Goal: Task Accomplishment & Management: Use online tool/utility

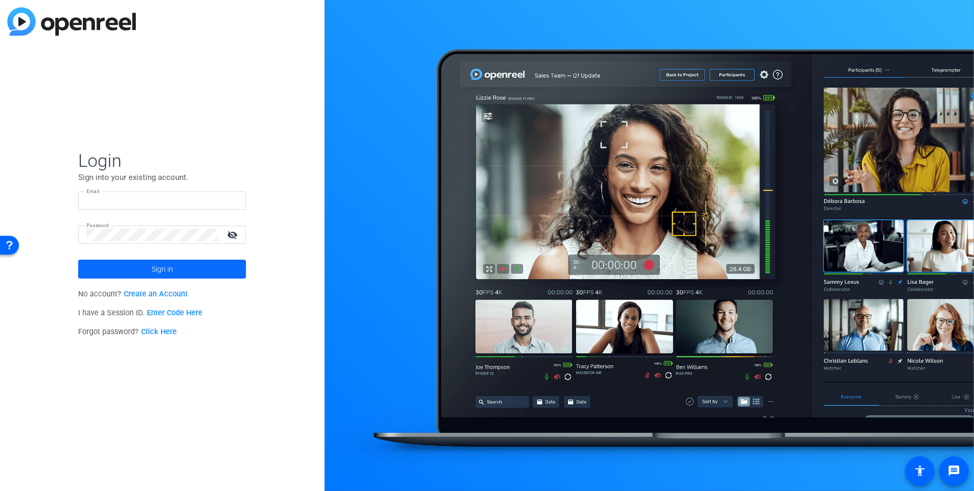
type input "lauren.turner@unitedcollab.com"
click at [165, 264] on span "Sign in" at bounding box center [162, 269] width 21 height 26
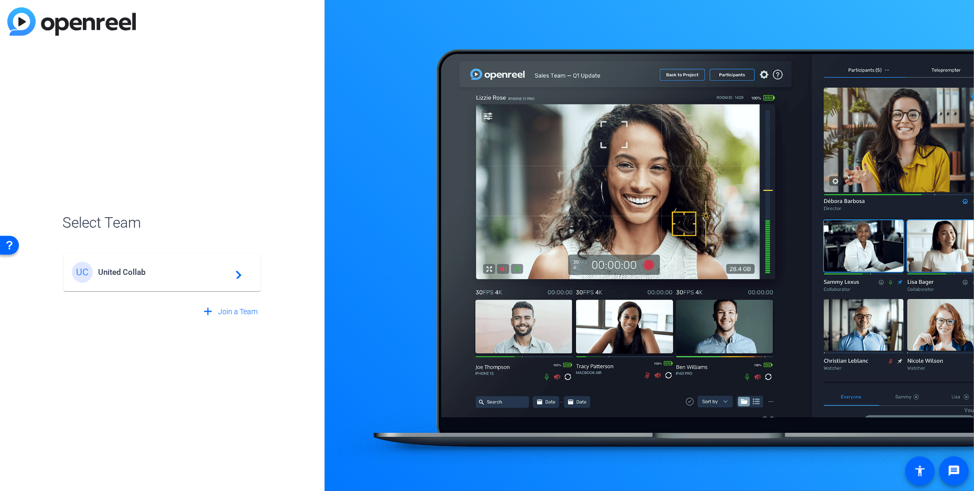
click at [155, 272] on span "United Collab" at bounding box center [163, 271] width 131 height 9
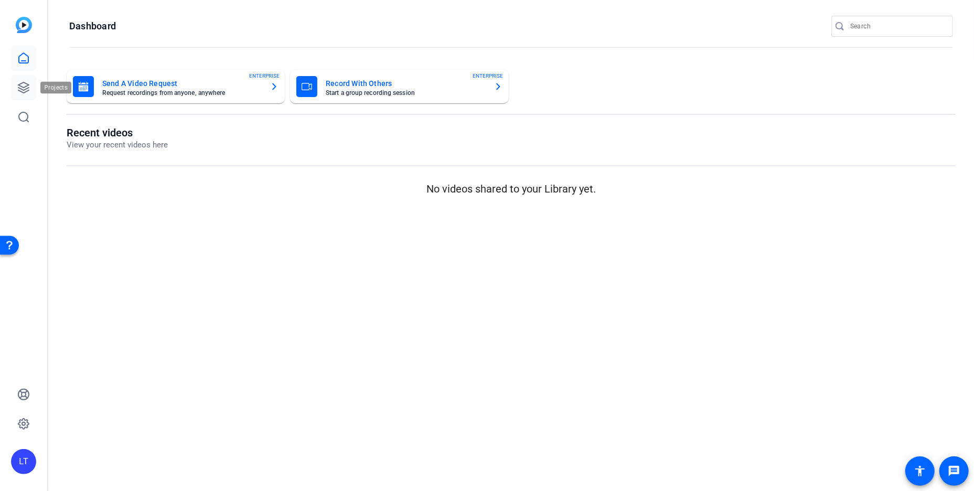
click at [26, 89] on icon at bounding box center [23, 87] width 10 height 10
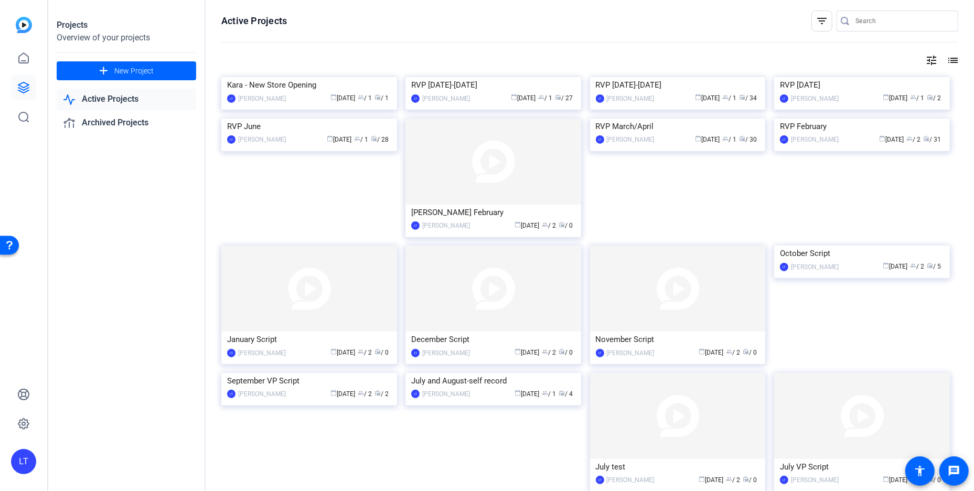
click at [25, 88] on icon at bounding box center [23, 87] width 13 height 13
click at [420, 77] on img at bounding box center [493, 77] width 176 height 0
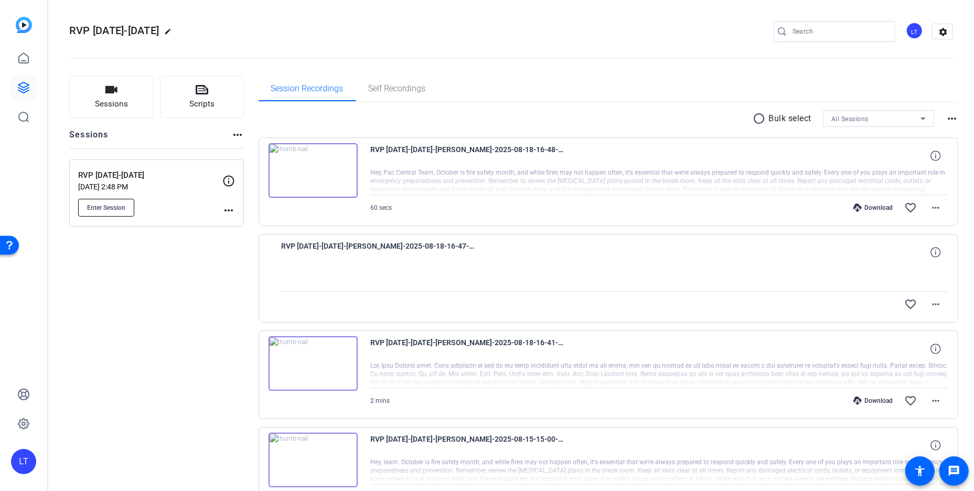
click at [94, 202] on button "Enter Session" at bounding box center [106, 208] width 56 height 18
click at [103, 206] on span "Enter Session" at bounding box center [106, 207] width 38 height 8
click at [196, 92] on icon at bounding box center [202, 89] width 13 height 9
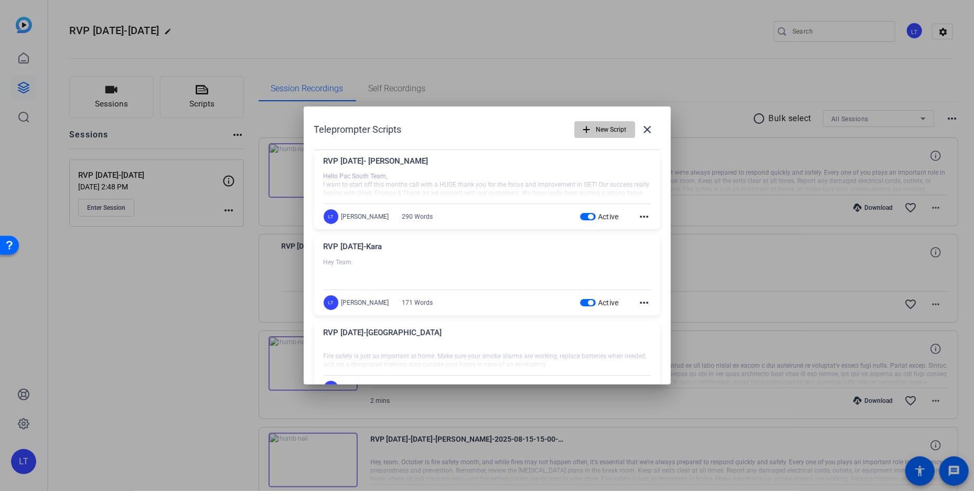
click at [596, 128] on span "New Script" at bounding box center [611, 130] width 30 height 20
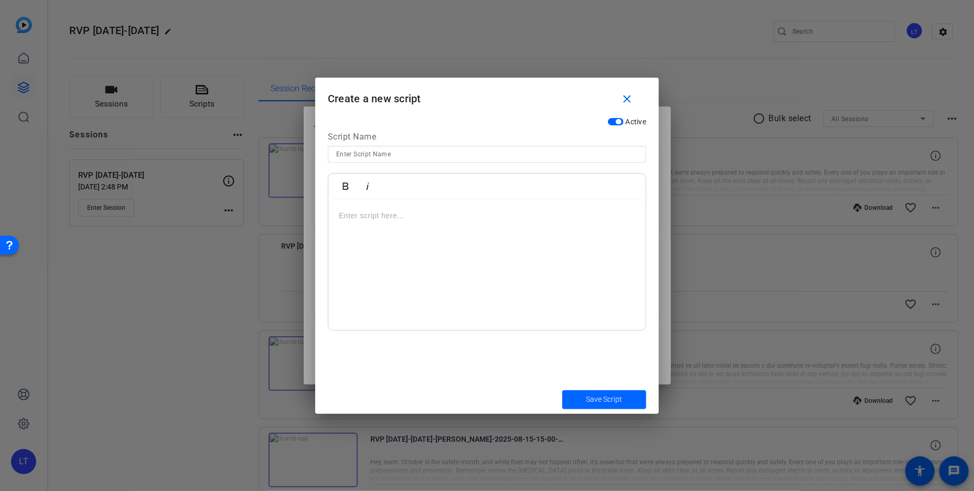
click at [383, 154] on input at bounding box center [487, 154] width 302 height 13
type input "O"
type input "RVP October 2025-Charles Bayer"
click at [377, 229] on div at bounding box center [486, 264] width 317 height 131
click at [598, 394] on span "Save Script" at bounding box center [604, 399] width 36 height 11
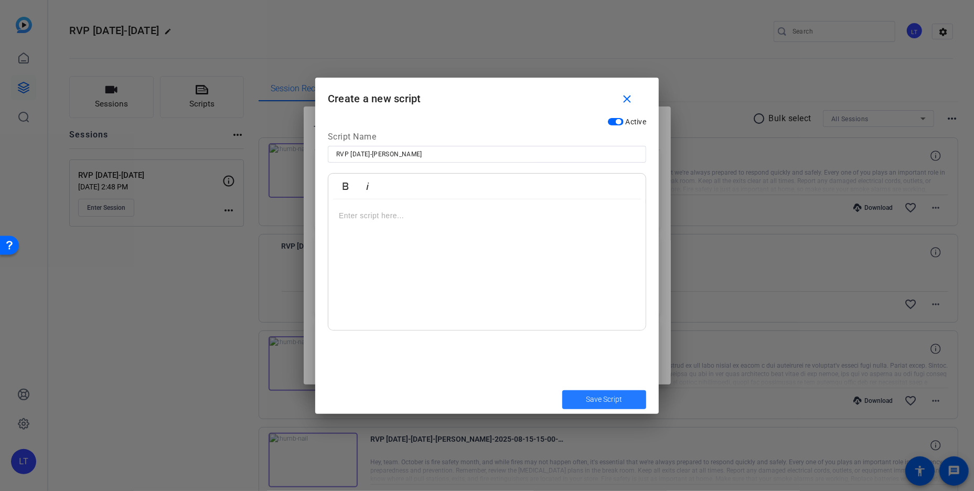
click at [598, 394] on span "Save Script" at bounding box center [604, 399] width 36 height 11
click at [605, 255] on div at bounding box center [486, 264] width 317 height 131
click at [596, 395] on span "Save Script" at bounding box center [604, 399] width 36 height 11
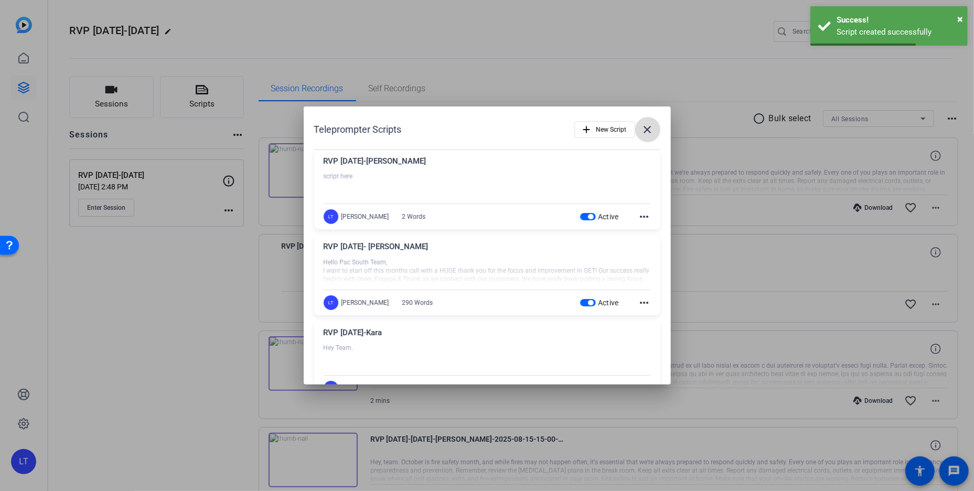
click at [641, 126] on mat-icon "close" at bounding box center [647, 129] width 13 height 13
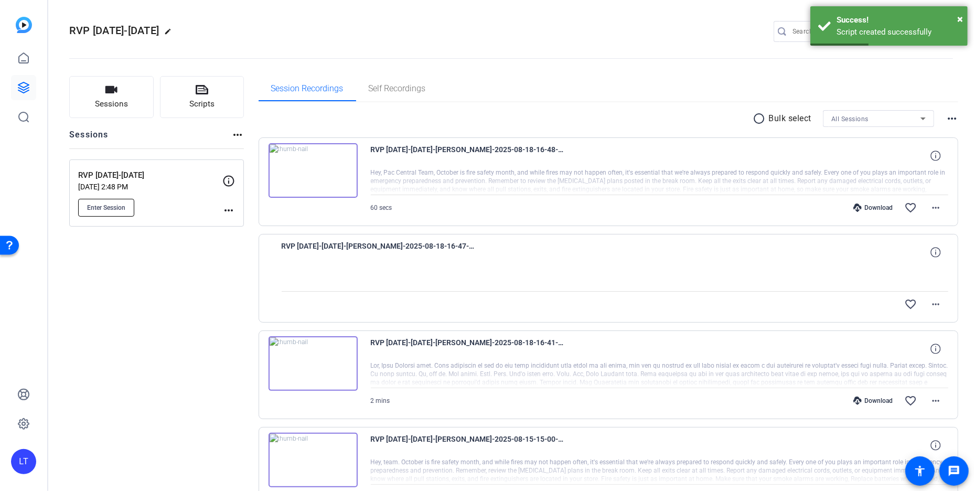
click at [114, 201] on button "Enter Session" at bounding box center [106, 208] width 56 height 18
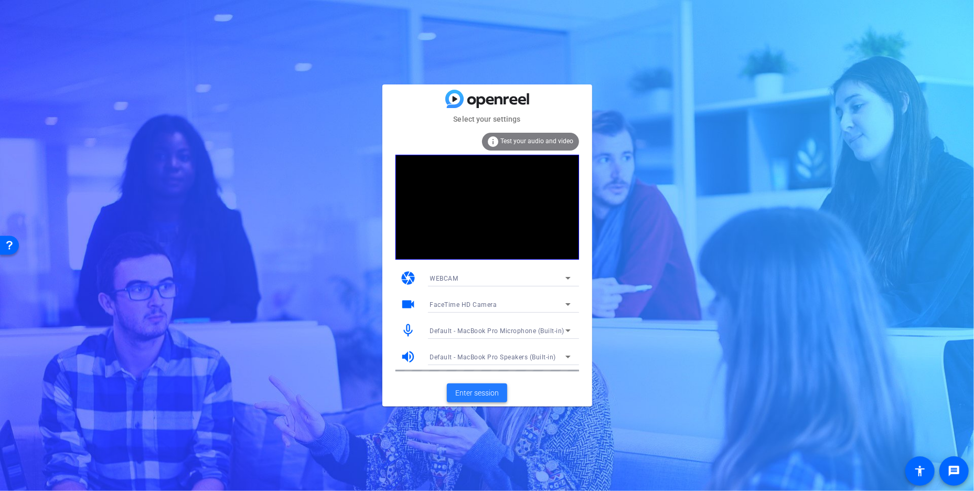
click at [481, 389] on span "Enter session" at bounding box center [477, 393] width 44 height 11
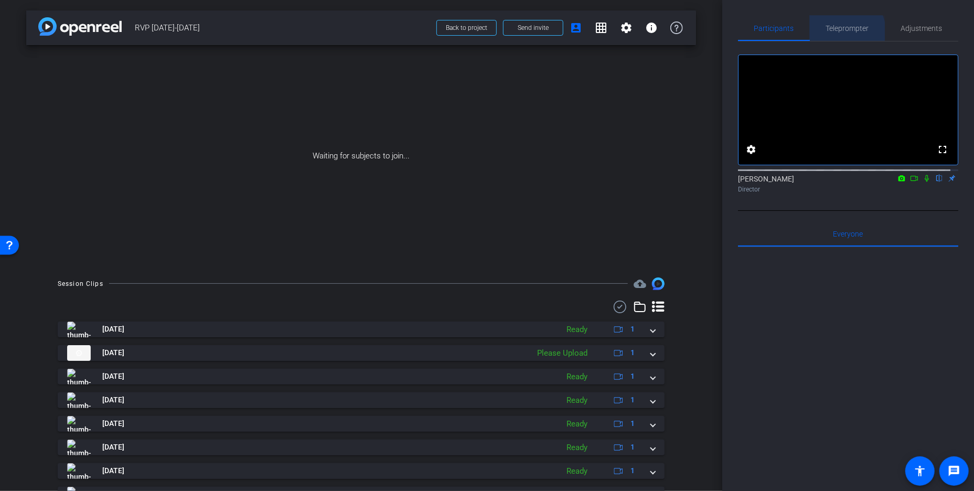
click at [842, 31] on span "Teleprompter" at bounding box center [847, 28] width 43 height 7
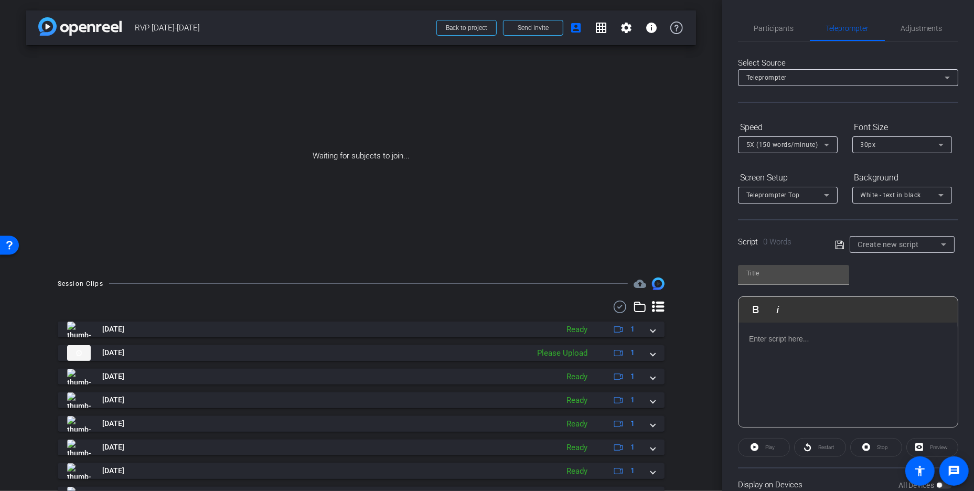
click at [833, 79] on div "Teleprompter" at bounding box center [845, 77] width 198 height 13
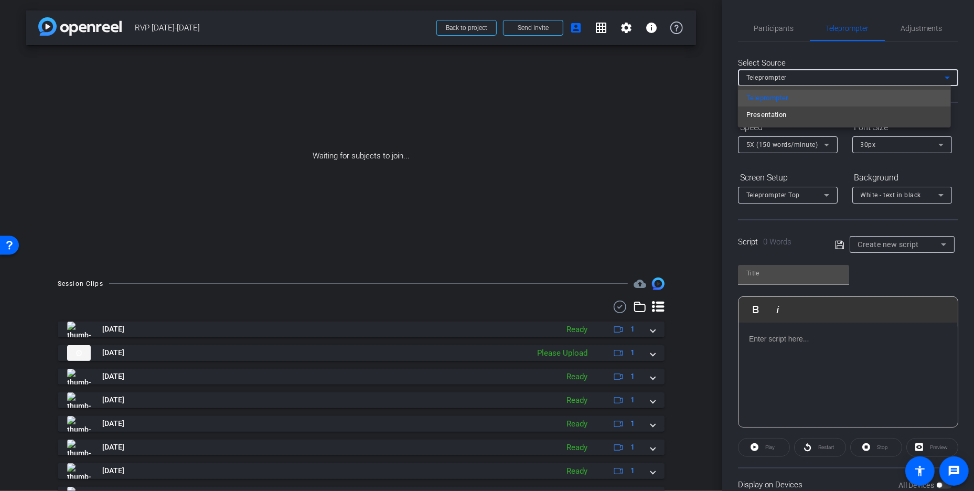
click at [833, 79] on div at bounding box center [487, 245] width 974 height 491
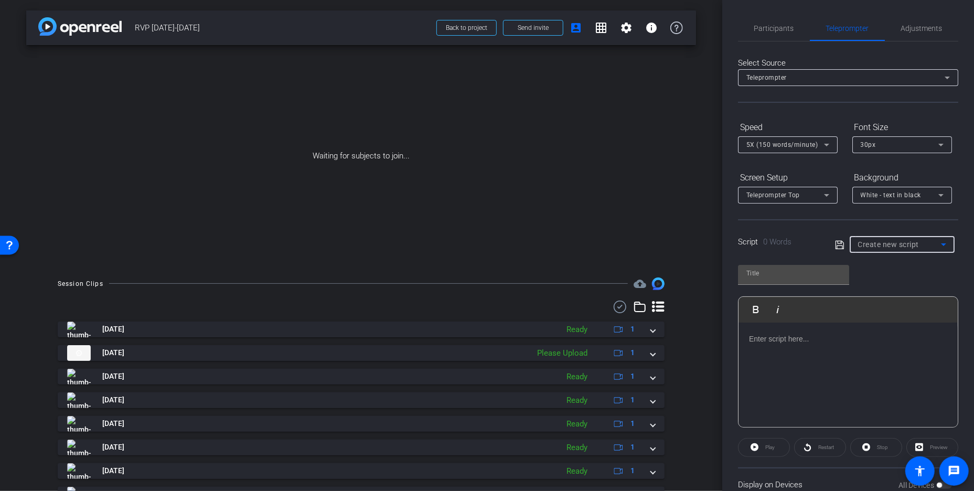
click at [888, 246] on span "Create new script" at bounding box center [888, 244] width 61 height 8
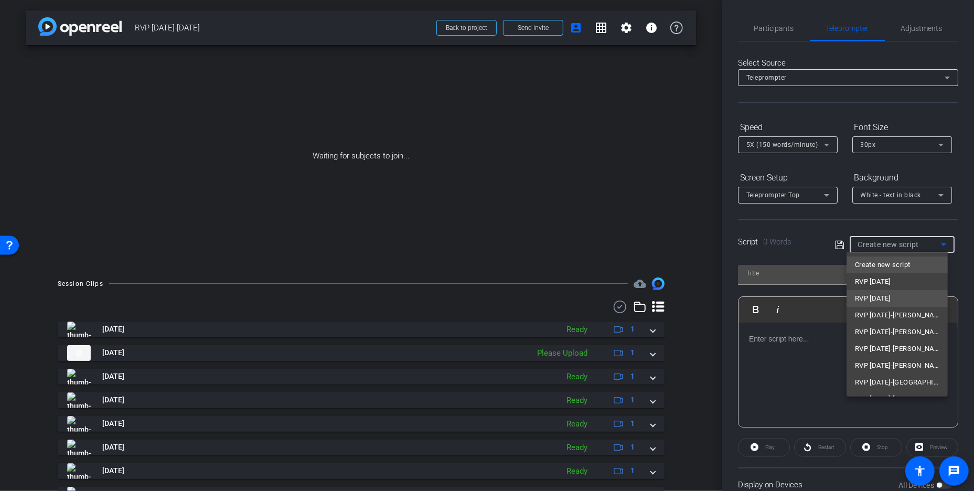
click at [880, 298] on span "RVP [DATE]" at bounding box center [873, 298] width 36 height 13
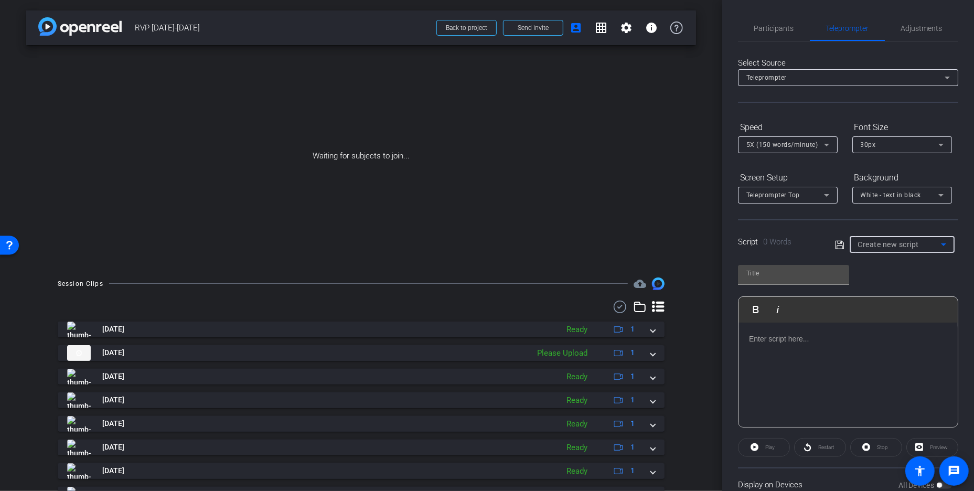
type input "RVP [DATE]"
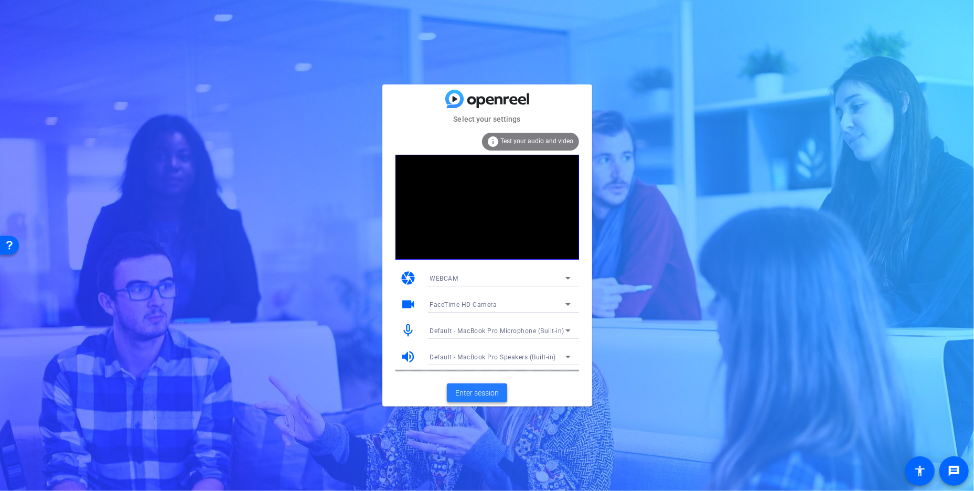
click at [479, 386] on span at bounding box center [477, 392] width 60 height 25
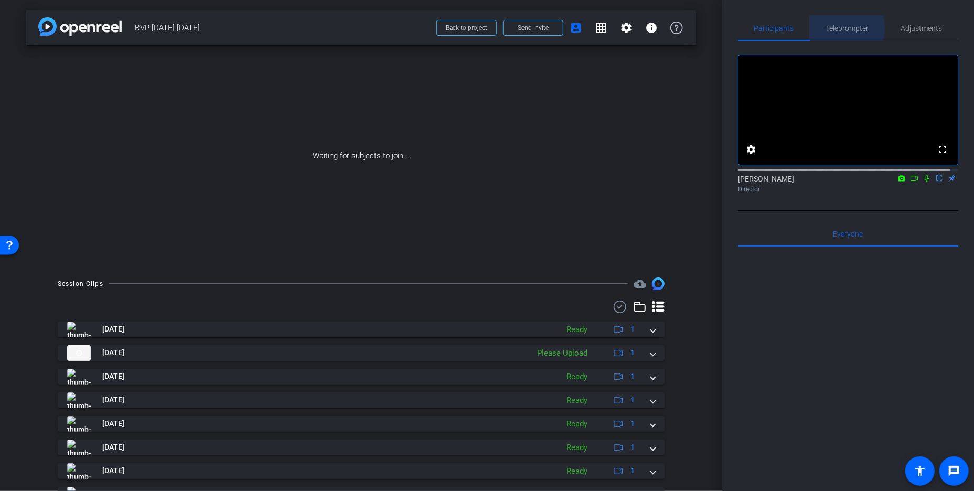
click at [842, 28] on span "Teleprompter" at bounding box center [847, 28] width 43 height 7
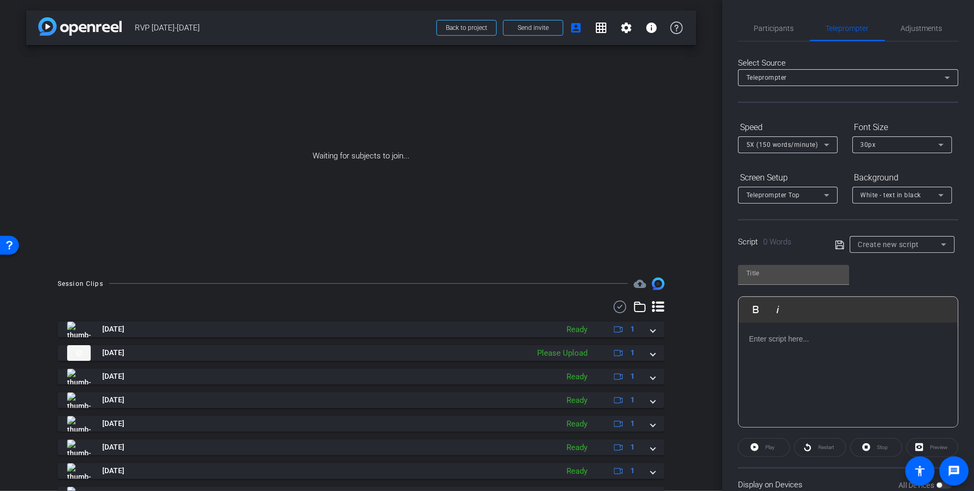
click at [902, 249] on div "Create new script" at bounding box center [899, 244] width 83 height 13
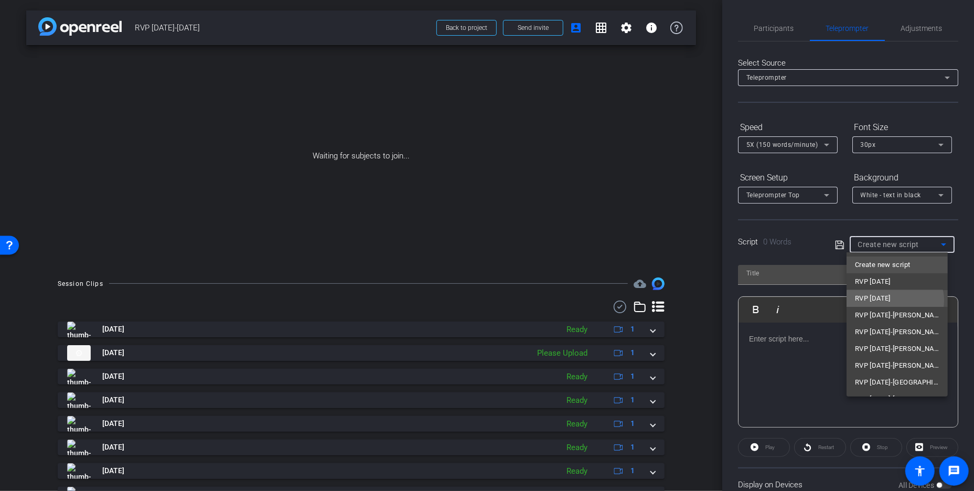
click at [890, 300] on span "RVP [DATE]" at bounding box center [873, 298] width 36 height 13
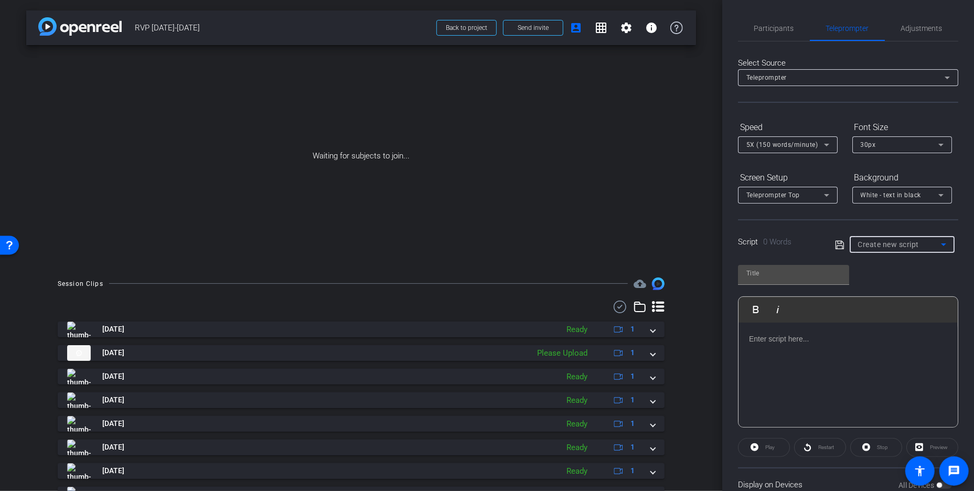
type input "RVP [DATE]"
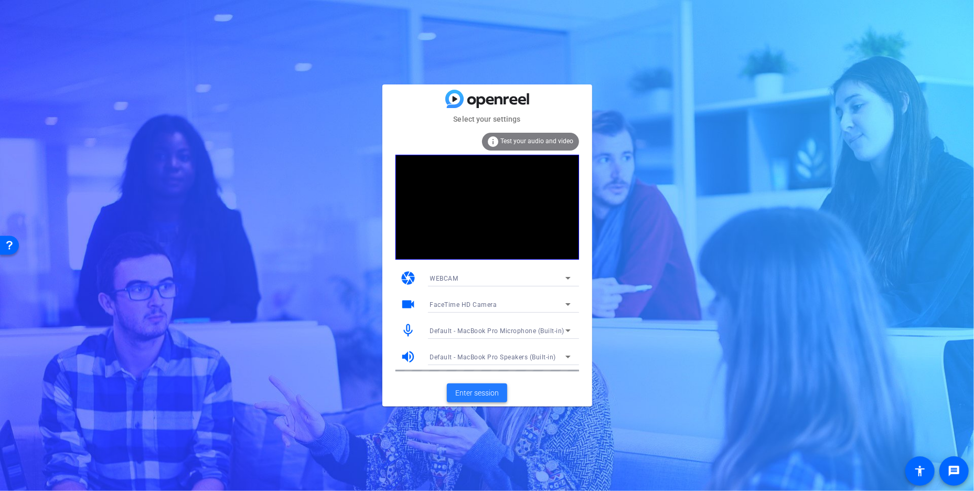
click at [470, 388] on span "Enter session" at bounding box center [477, 393] width 44 height 11
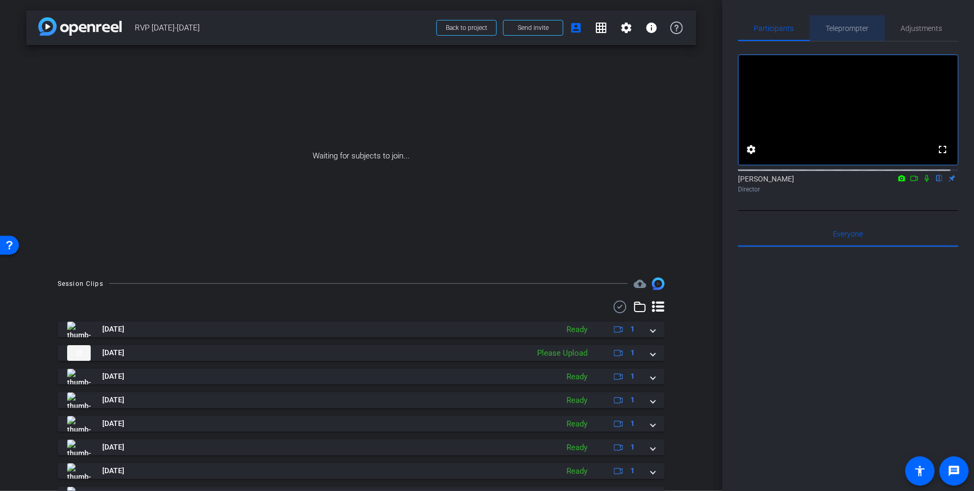
click at [844, 25] on span "Teleprompter" at bounding box center [847, 28] width 43 height 7
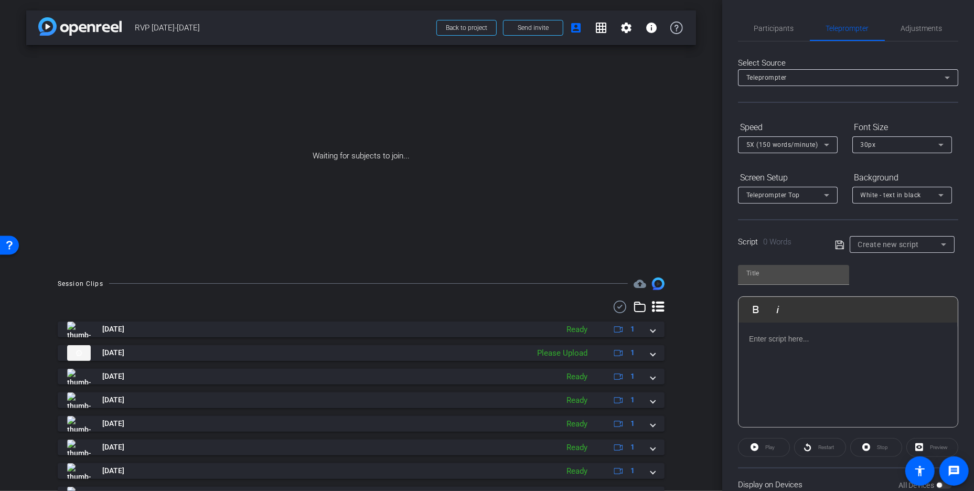
click at [872, 244] on span "Create new script" at bounding box center [888, 244] width 61 height 8
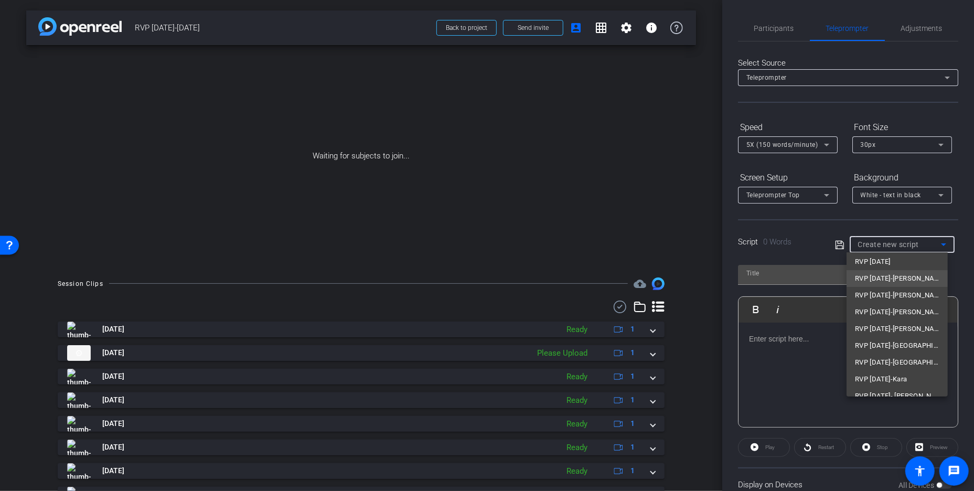
scroll to position [65, 0]
click at [886, 384] on span "RVP October 2025-Charles Bayer" at bounding box center [897, 384] width 84 height 13
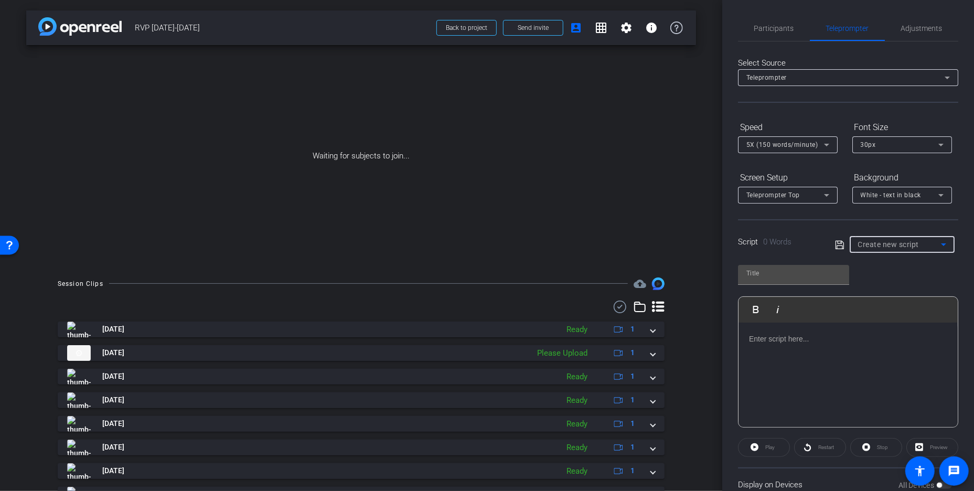
type input "RVP October 2025-Charles Bayer"
click at [767, 341] on p "script here" at bounding box center [848, 339] width 198 height 12
drag, startPoint x: 778, startPoint y: 338, endPoint x: 744, endPoint y: 338, distance: 34.1
click at [749, 338] on p "script here" at bounding box center [848, 339] width 198 height 12
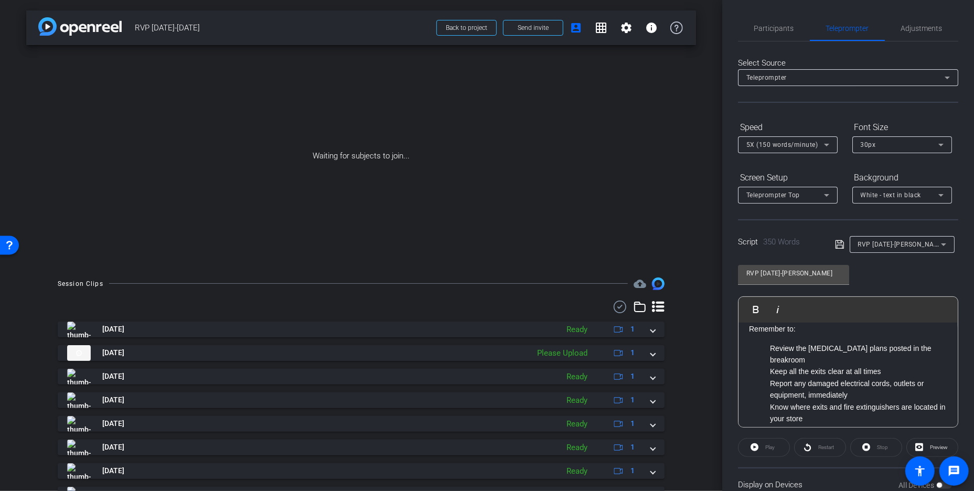
scroll to position [321, 0]
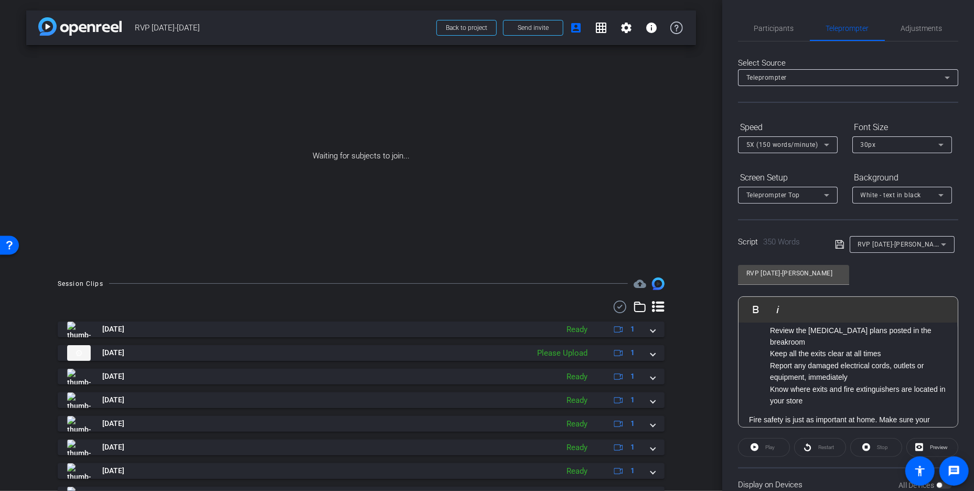
click at [768, 365] on ul "Review the emergency evacuation plans posted in the breakroom Keep all the exit…" at bounding box center [848, 366] width 198 height 82
click at [768, 390] on ul "Keep all the exits clear at all times Report any damaged electrical cords, outl…" at bounding box center [848, 377] width 198 height 59
click at [748, 358] on div "Hello Pac South Team! While this year has had its share of challenges, I want t…" at bounding box center [847, 266] width 219 height 529
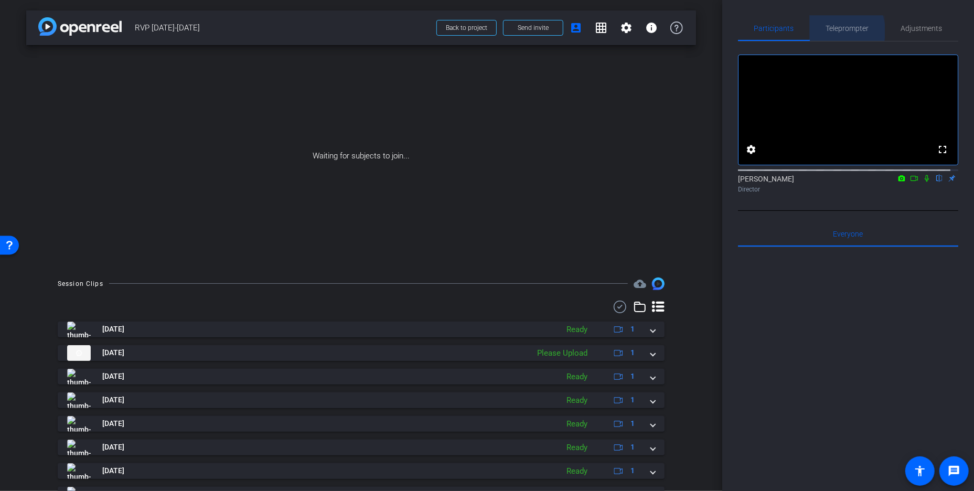
click at [831, 31] on span "Teleprompter" at bounding box center [847, 28] width 43 height 7
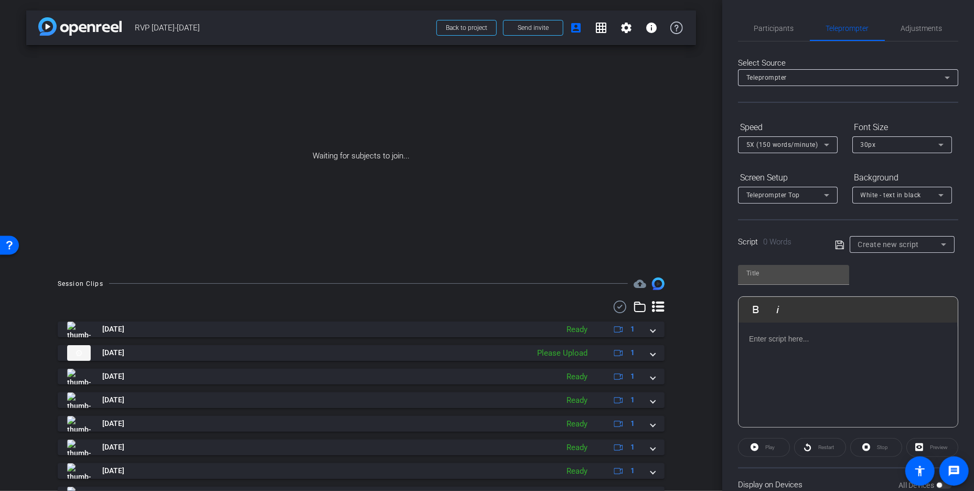
click at [874, 245] on span "Create new script" at bounding box center [888, 244] width 61 height 8
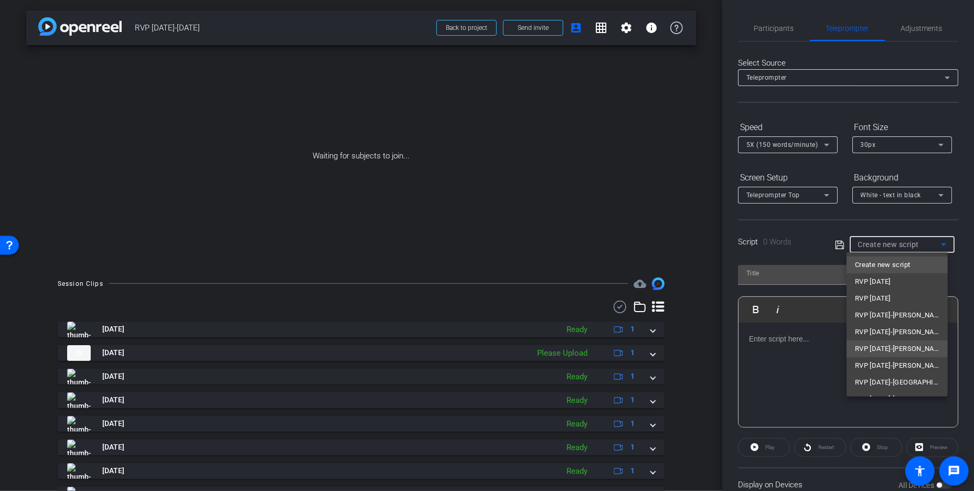
scroll to position [65, 0]
click at [875, 381] on span "RVP [DATE]-[PERSON_NAME]" at bounding box center [897, 384] width 84 height 13
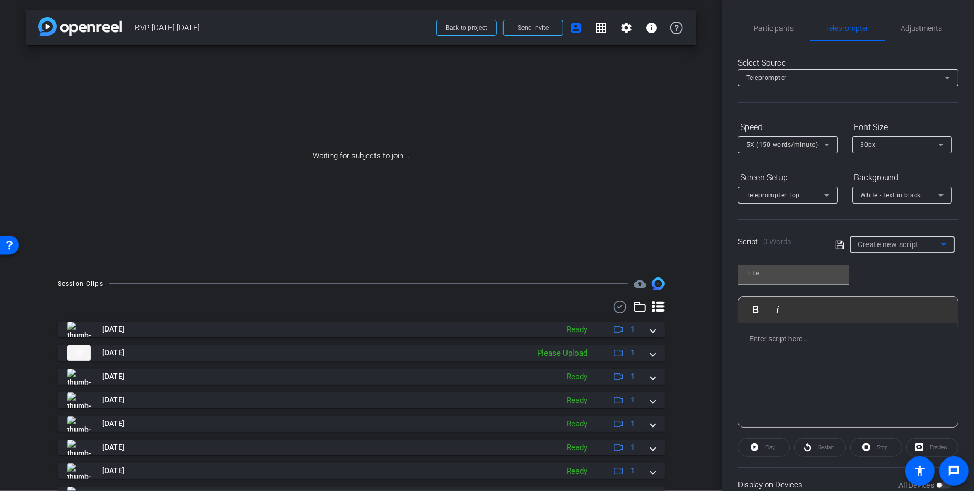
type input "RVP [DATE]-[PERSON_NAME]"
drag, startPoint x: 794, startPoint y: 339, endPoint x: 734, endPoint y: 339, distance: 59.8
click at [734, 339] on div "Participants Teleprompter Adjustments settings Lauren Turner flip Director Ever…" at bounding box center [848, 245] width 252 height 491
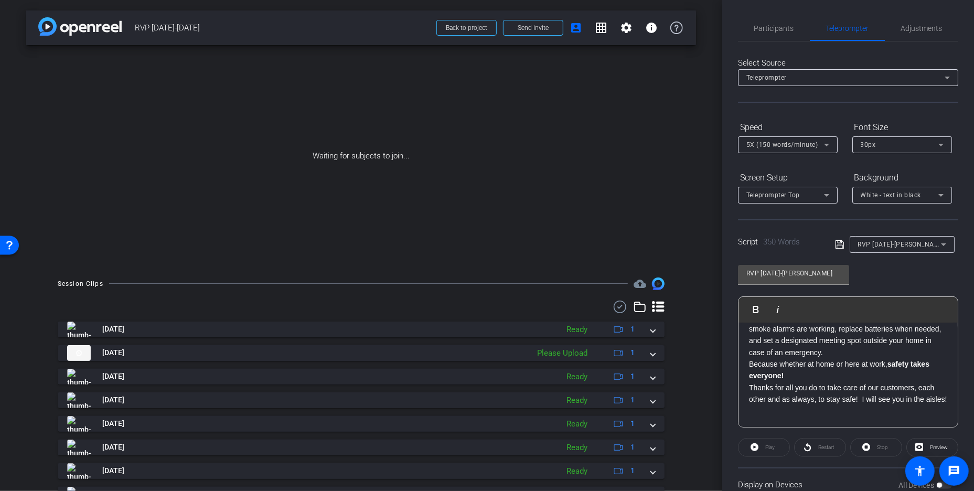
click at [837, 244] on icon at bounding box center [839, 244] width 9 height 13
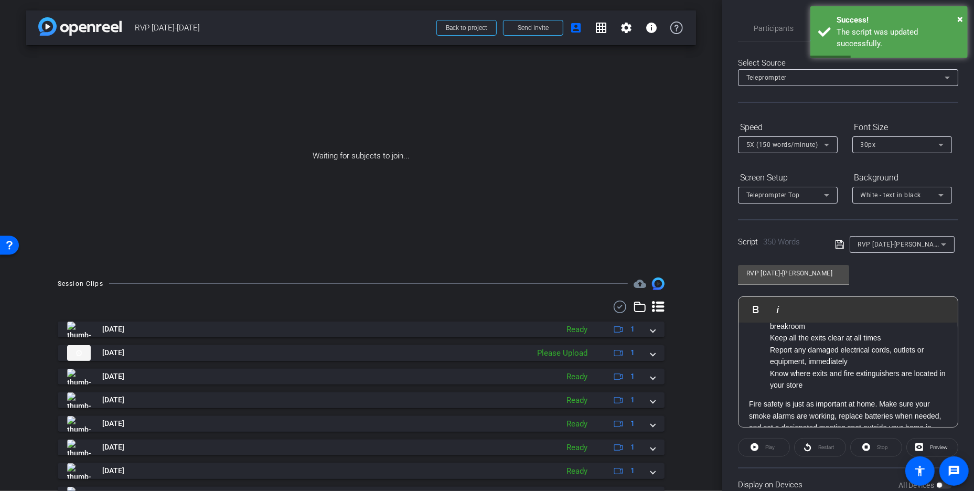
scroll to position [336, 0]
click at [770, 333] on li "Review the emergency evacuation plans posted in the breakroom" at bounding box center [858, 321] width 177 height 24
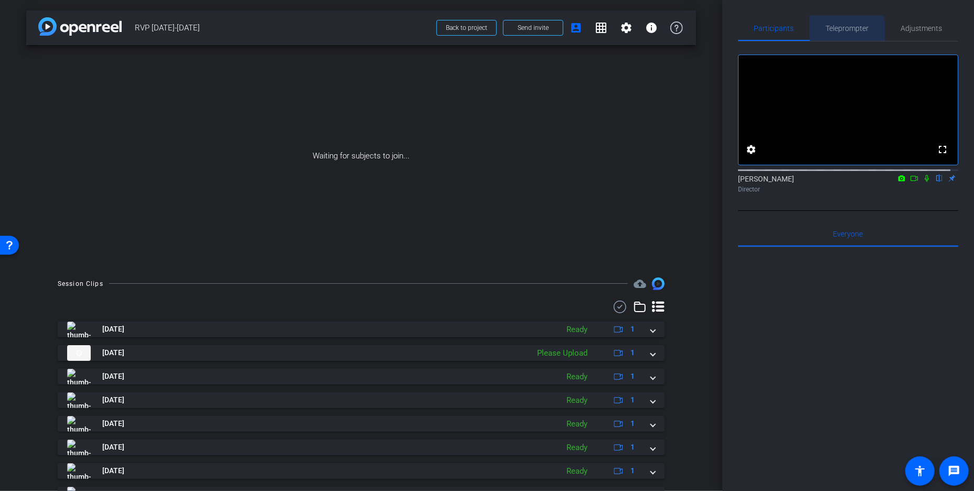
click at [841, 31] on span "Teleprompter" at bounding box center [847, 28] width 43 height 7
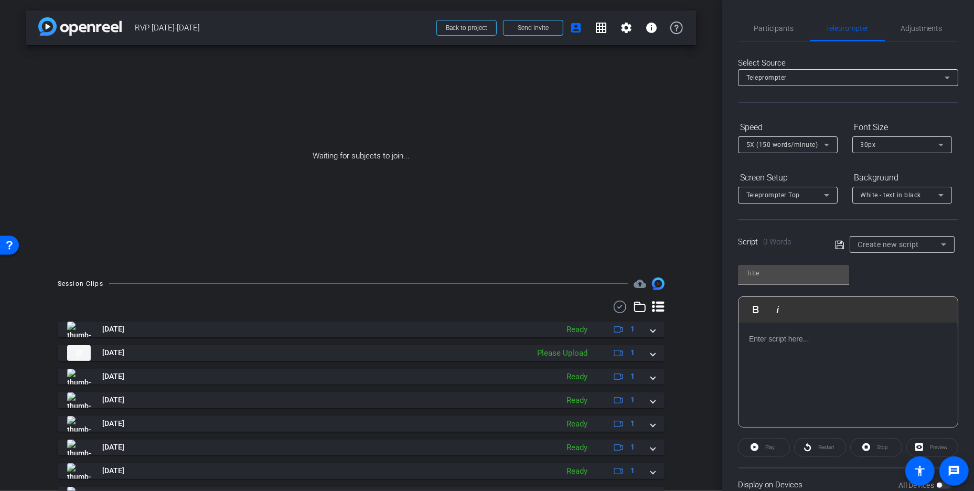
click at [872, 242] on span "Create new script" at bounding box center [888, 244] width 61 height 8
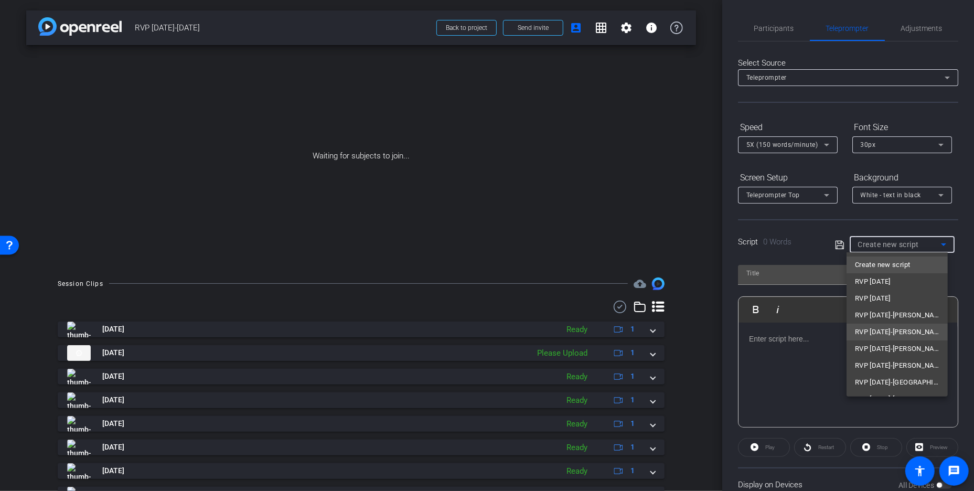
scroll to position [65, 0]
click at [876, 384] on span "RVP [DATE]-[PERSON_NAME]" at bounding box center [897, 384] width 84 height 13
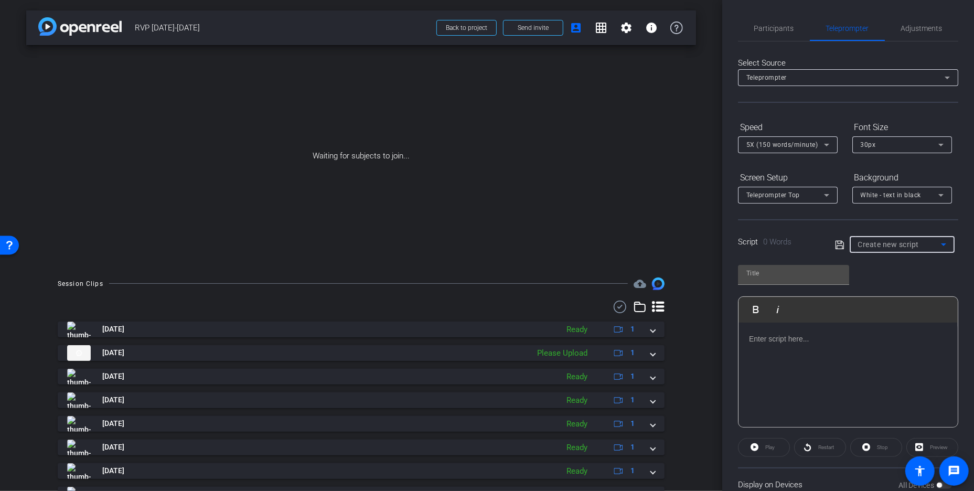
type input "RVP [DATE]-[PERSON_NAME]"
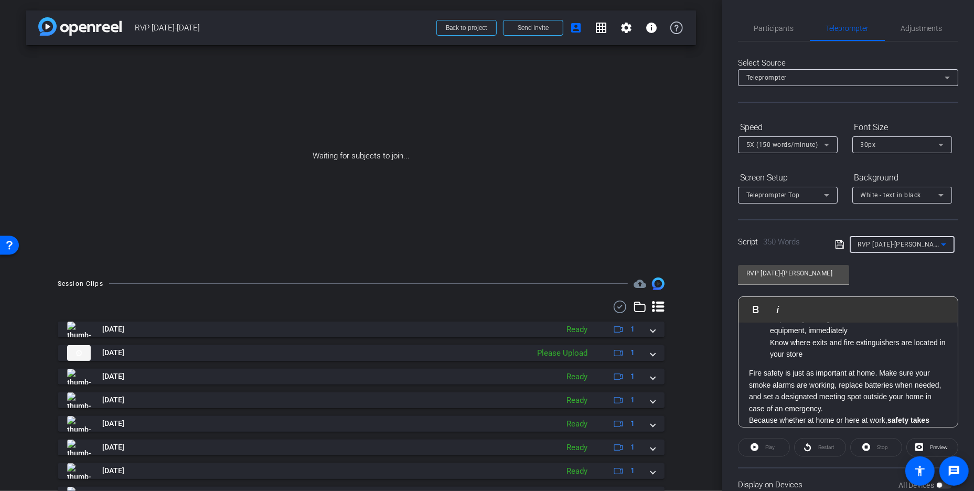
scroll to position [366, 0]
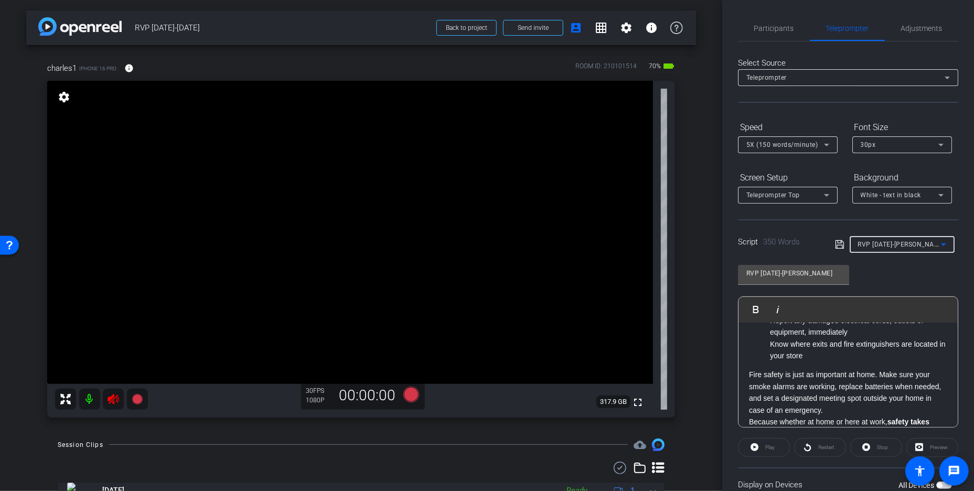
click at [113, 397] on icon at bounding box center [112, 399] width 11 height 10
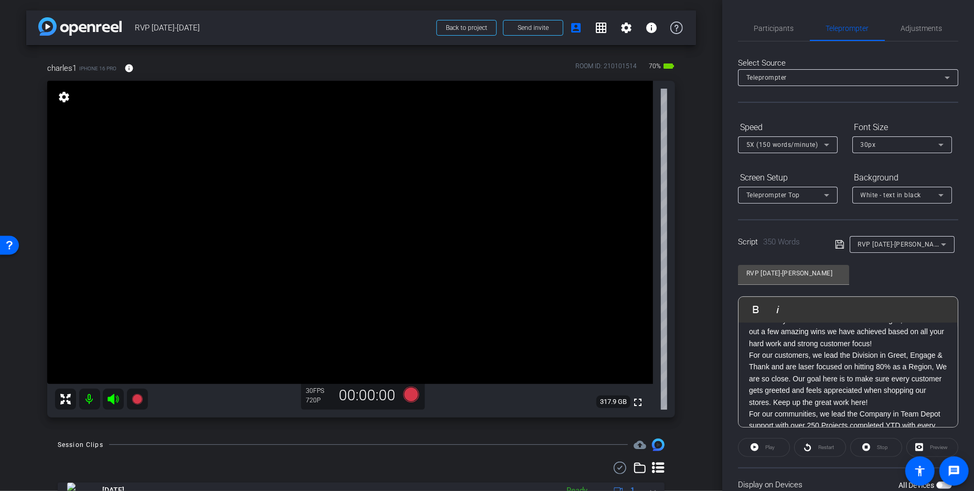
scroll to position [0, 0]
click at [835, 244] on icon at bounding box center [839, 244] width 9 height 13
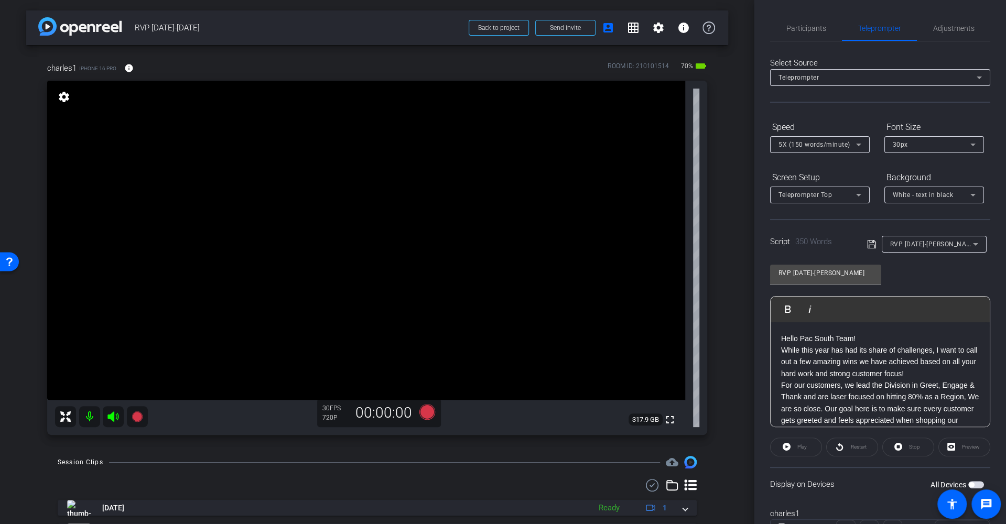
click at [970, 482] on span "button" at bounding box center [977, 484] width 16 height 7
click at [803, 444] on span "Play" at bounding box center [802, 447] width 9 height 6
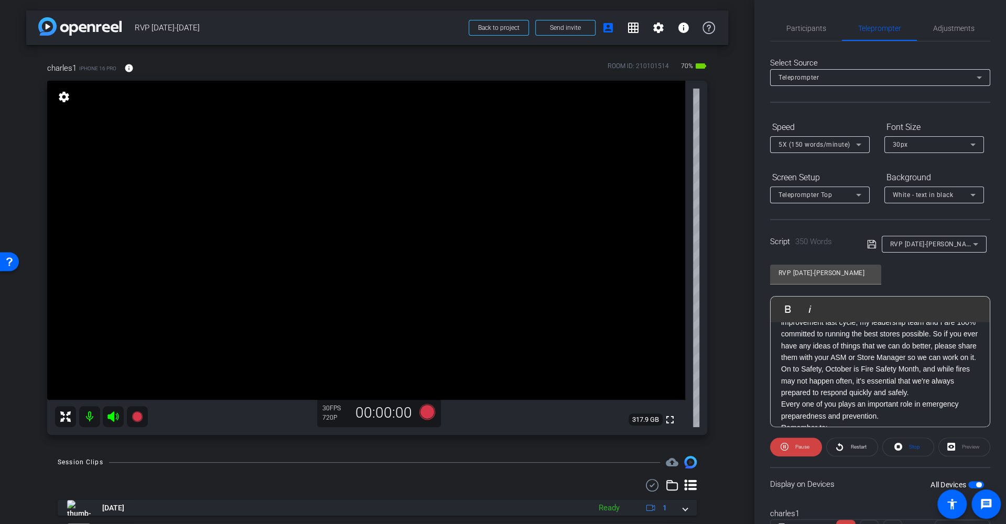
scroll to position [207, 0]
click at [803, 446] on span "Pause" at bounding box center [802, 447] width 14 height 6
click at [803, 446] on span "Play" at bounding box center [802, 447] width 9 height 6
click at [909, 446] on span "Stop" at bounding box center [914, 447] width 11 height 6
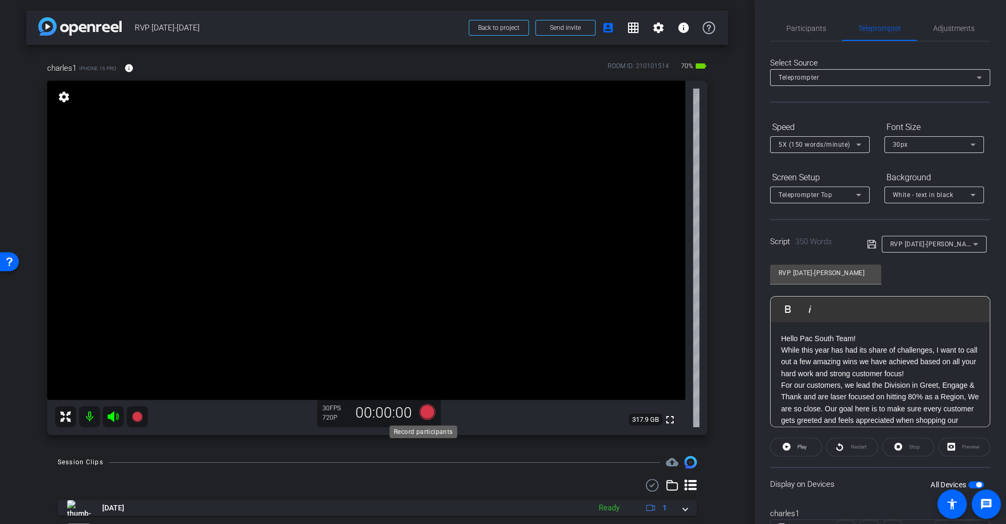
click at [426, 410] on icon at bounding box center [427, 412] width 16 height 16
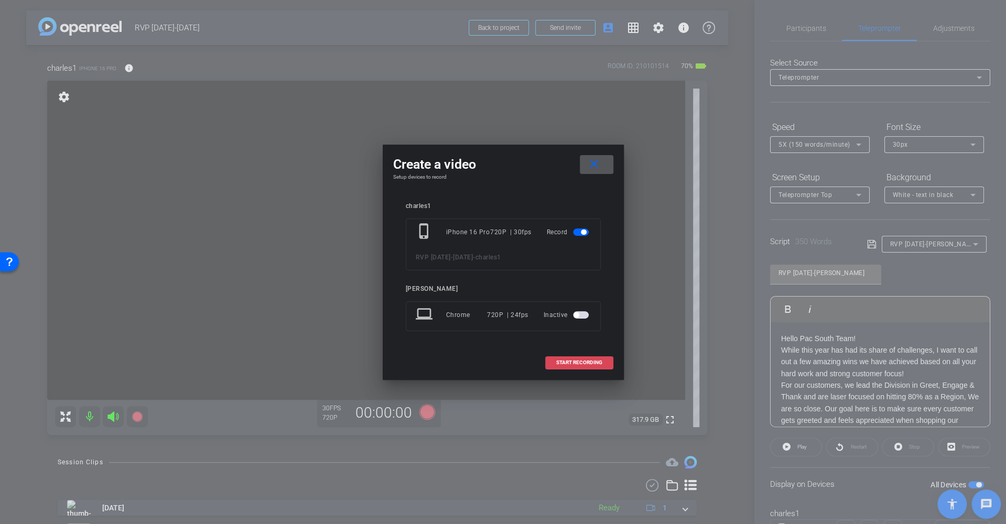
click at [574, 363] on span "START RECORDING" at bounding box center [579, 362] width 46 height 5
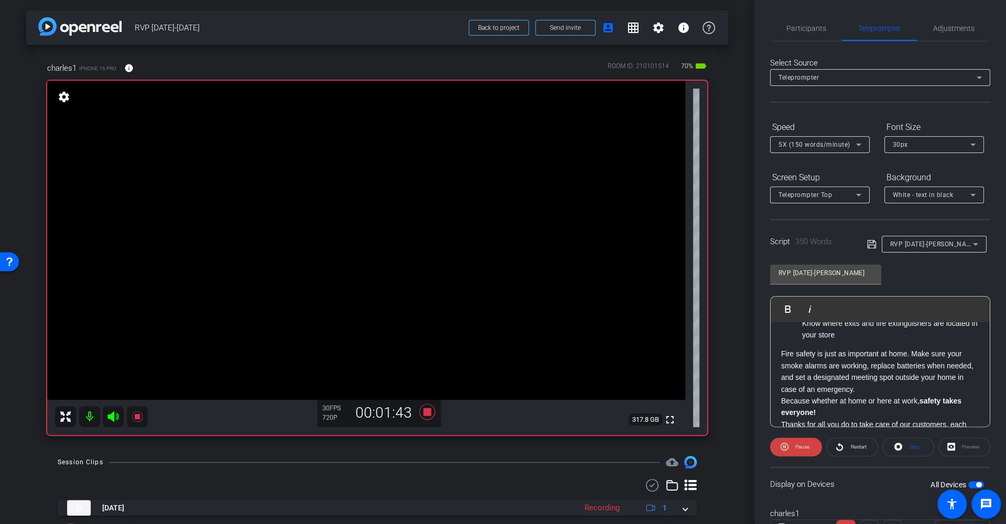
scroll to position [387, 0]
click at [808, 446] on span "Pause" at bounding box center [802, 447] width 14 height 6
click at [801, 447] on span "Play" at bounding box center [802, 447] width 9 height 6
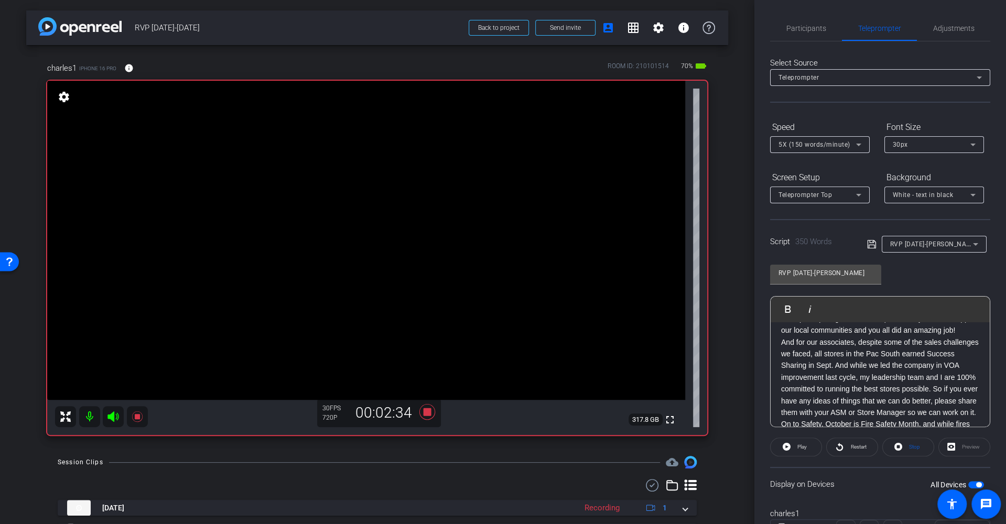
scroll to position [0, 0]
click at [909, 445] on span "Stop" at bounding box center [914, 447] width 11 height 6
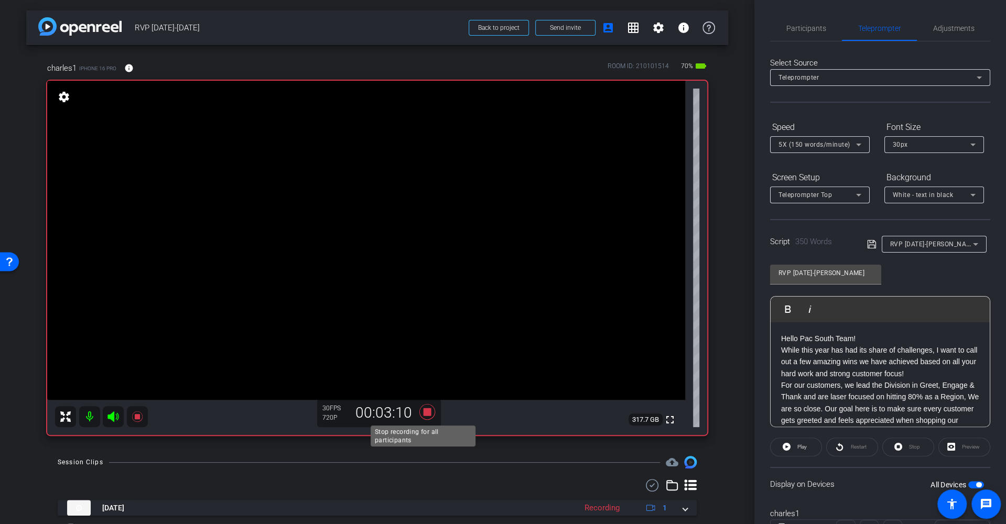
click at [426, 412] on icon at bounding box center [427, 412] width 16 height 16
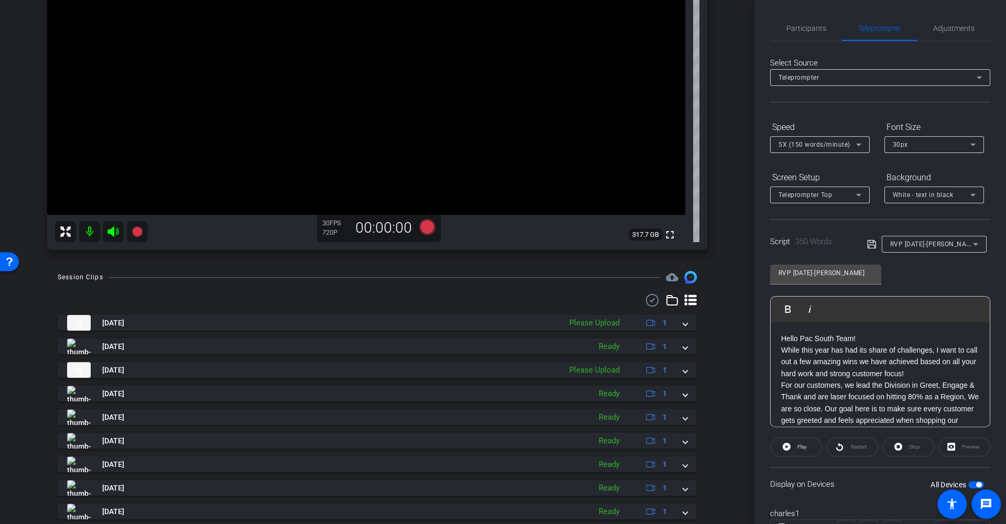
scroll to position [210, 0]
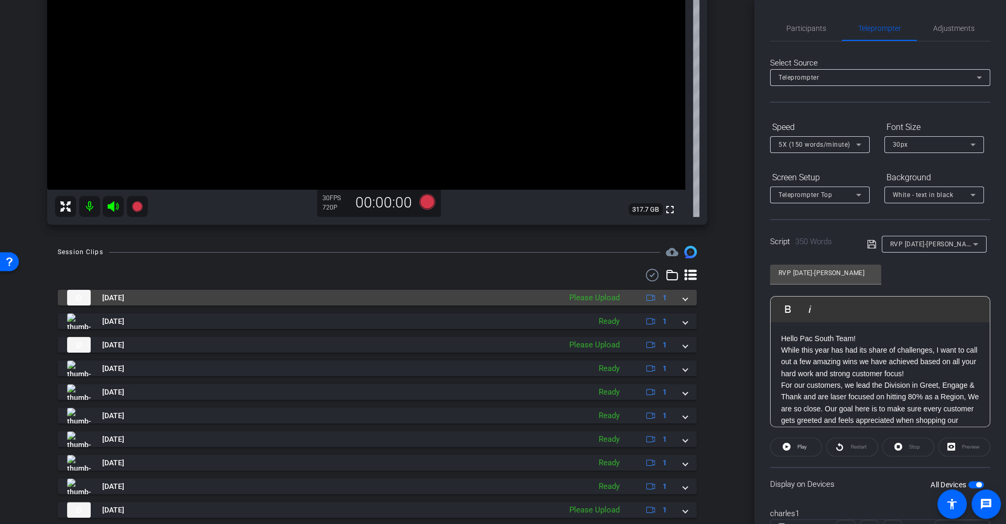
click at [601, 295] on div "Please Upload" at bounding box center [594, 298] width 61 height 12
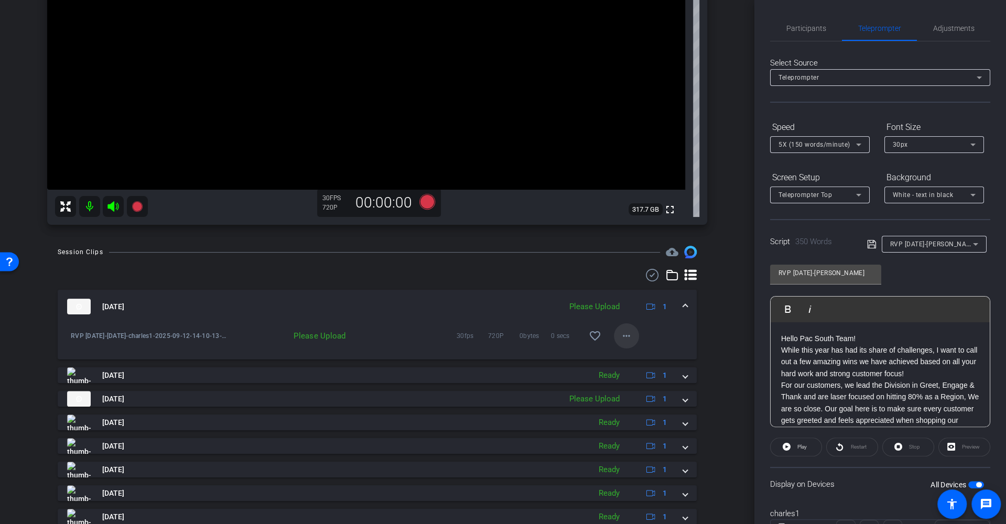
click at [620, 339] on mat-icon "more_horiz" at bounding box center [626, 336] width 13 height 13
click at [623, 352] on span "Upload" at bounding box center [636, 358] width 42 height 13
click at [116, 203] on icon at bounding box center [113, 206] width 13 height 13
click at [620, 335] on mat-icon "more_horiz" at bounding box center [626, 336] width 13 height 13
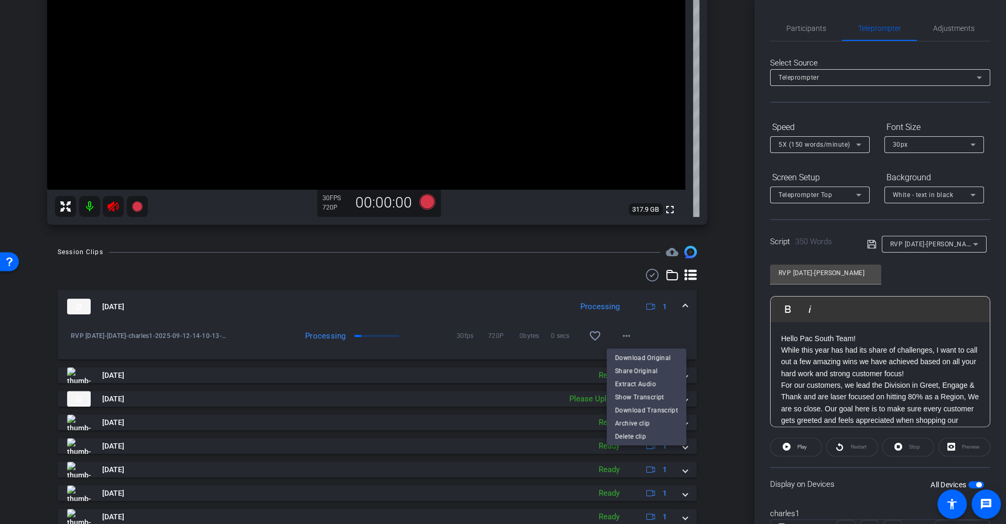
click at [728, 335] on div at bounding box center [503, 262] width 1006 height 524
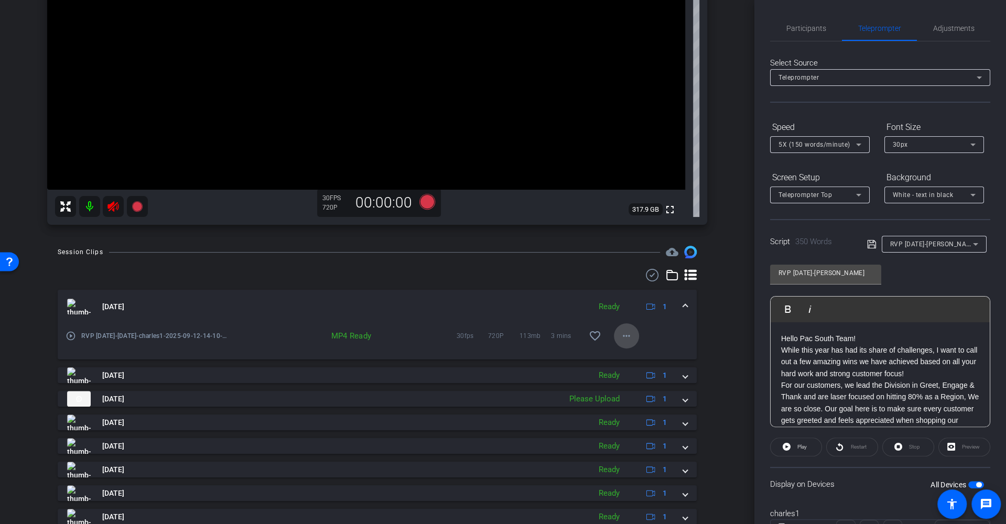
click at [620, 337] on mat-icon "more_horiz" at bounding box center [626, 336] width 13 height 13
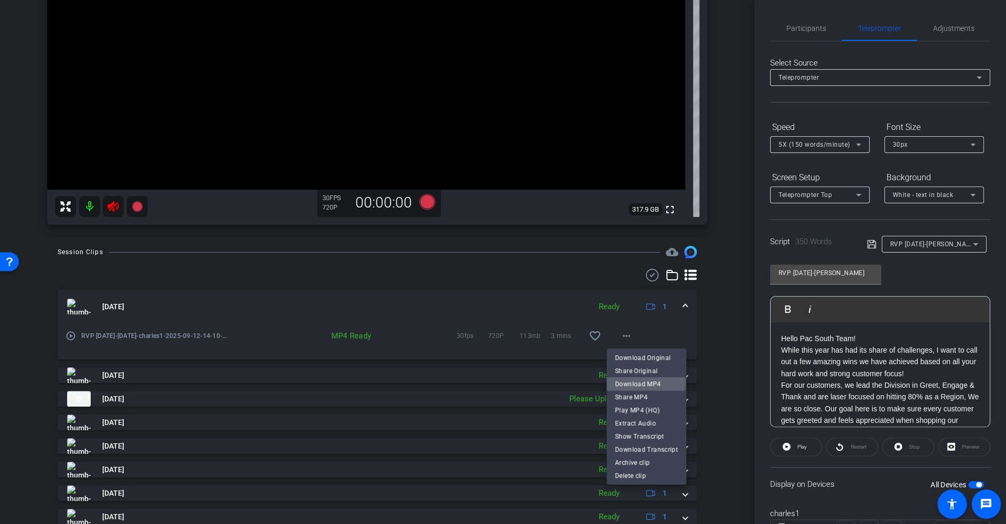
click at [626, 382] on span "Download MP4" at bounding box center [646, 384] width 63 height 13
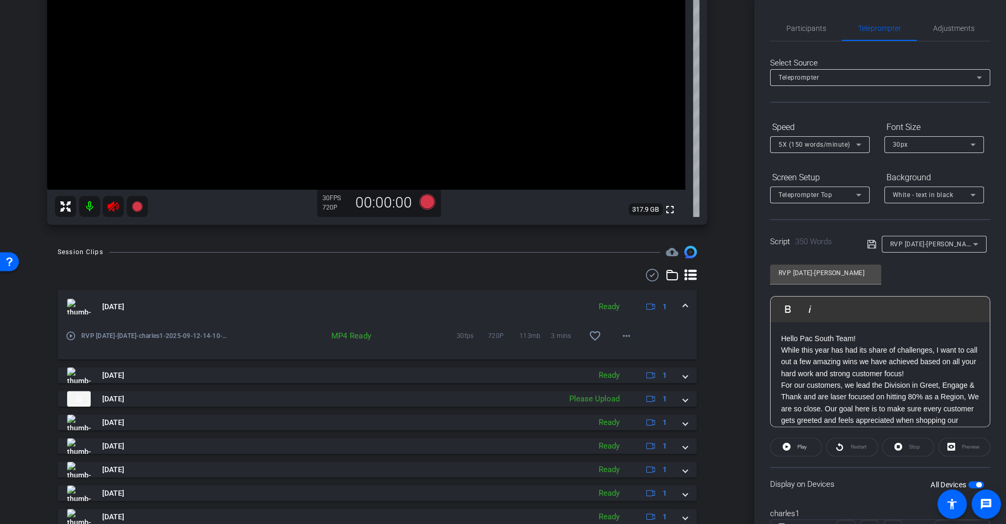
click at [116, 205] on icon at bounding box center [112, 206] width 11 height 10
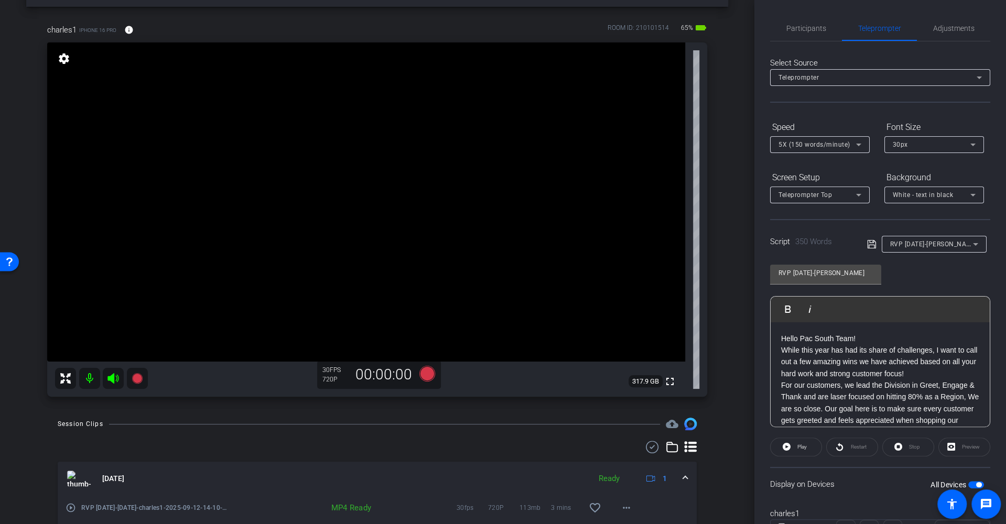
scroll to position [49, 0]
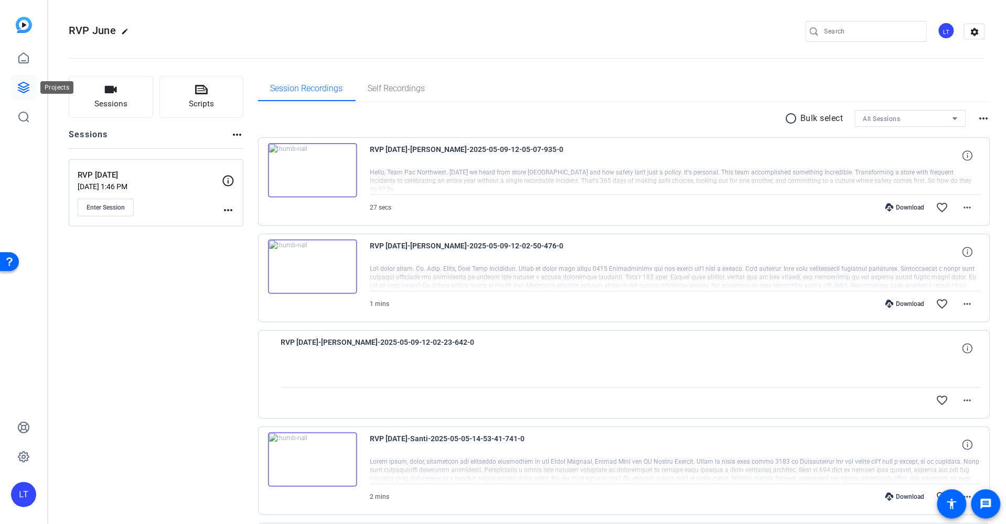
click at [24, 84] on icon at bounding box center [23, 87] width 13 height 13
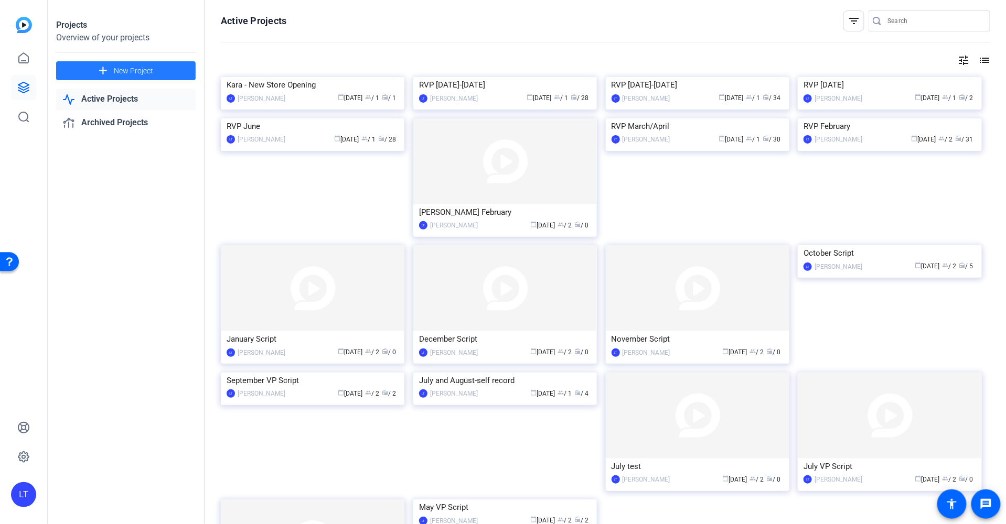
click at [119, 67] on span "New Project" at bounding box center [133, 71] width 39 height 11
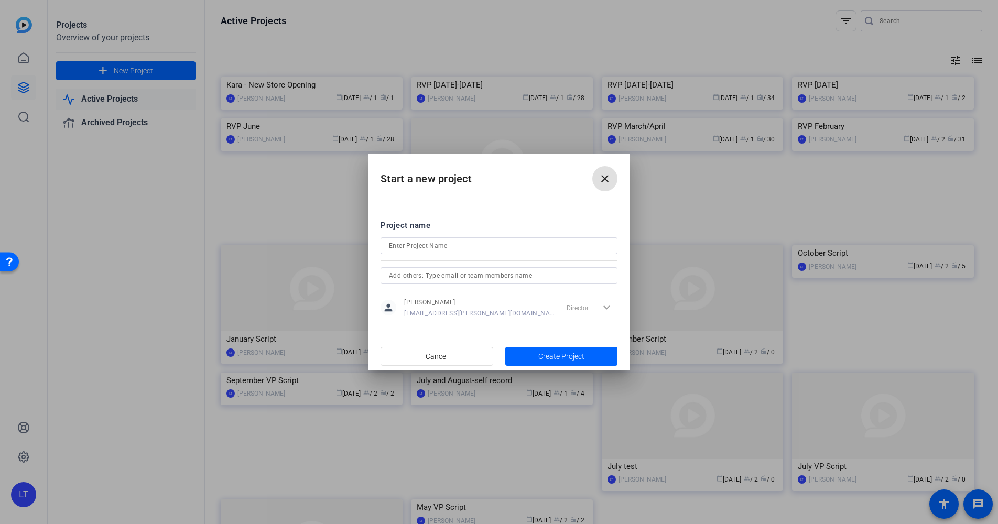
click at [490, 241] on input at bounding box center [499, 246] width 220 height 13
type input "RVP Nov-Dec"
click at [566, 358] on span "Create Project" at bounding box center [562, 356] width 46 height 11
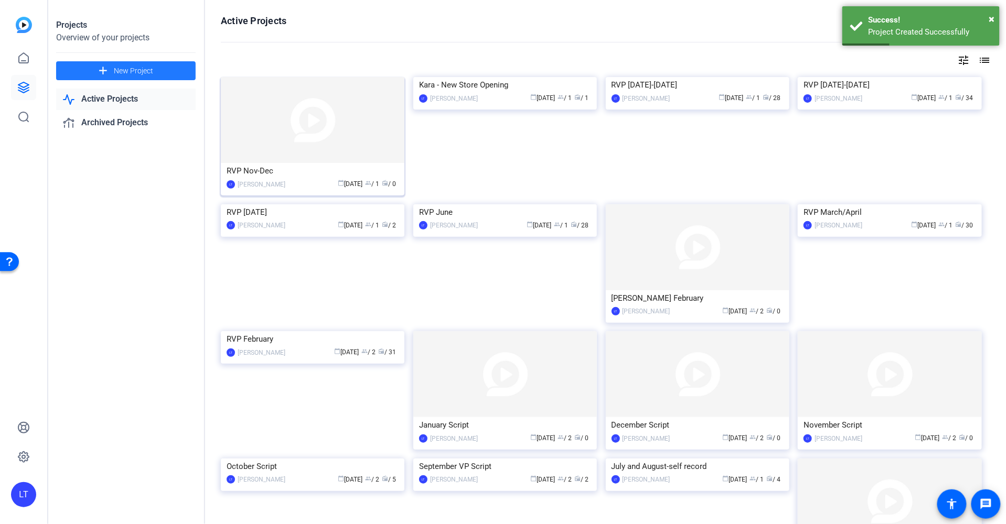
click at [266, 169] on div "RVP Nov-Dec" at bounding box center [313, 171] width 172 height 16
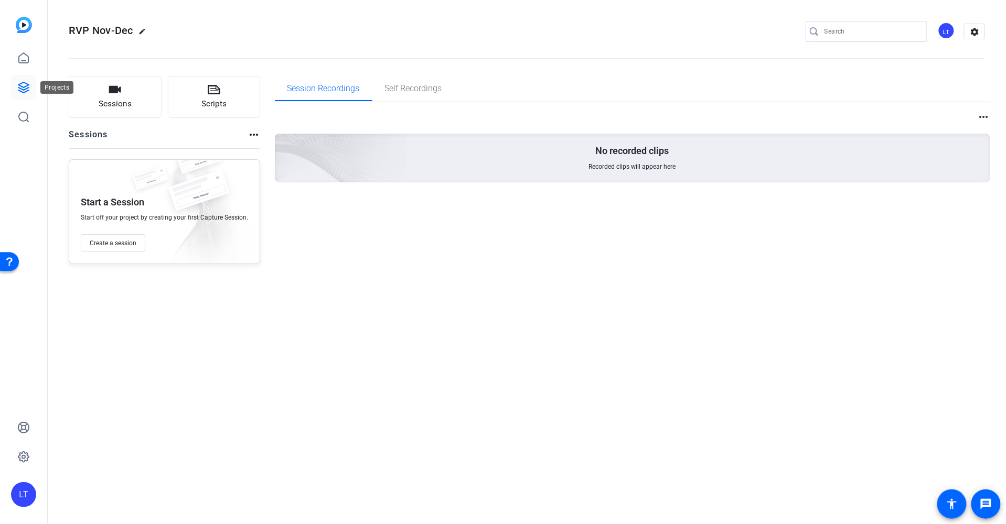
click at [27, 83] on icon at bounding box center [23, 87] width 13 height 13
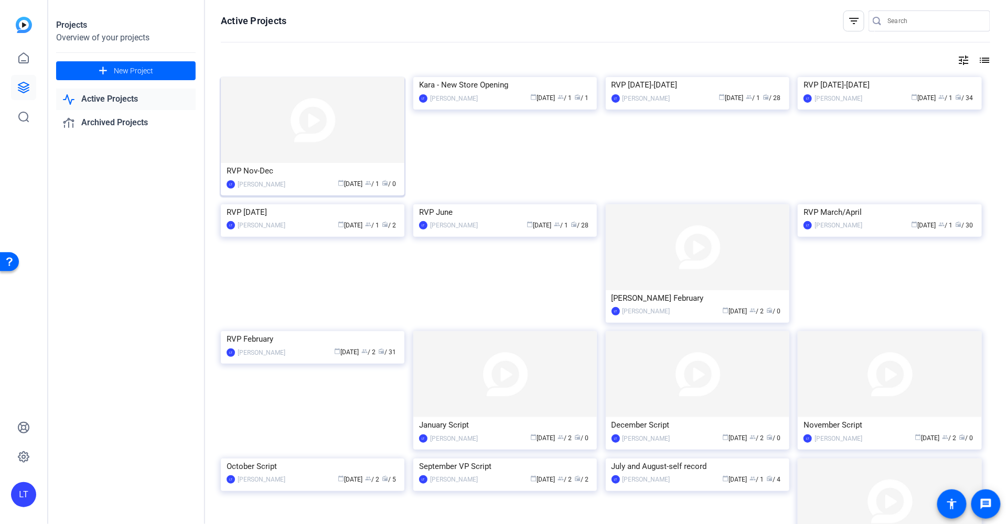
click at [365, 183] on span "group" at bounding box center [368, 183] width 6 height 6
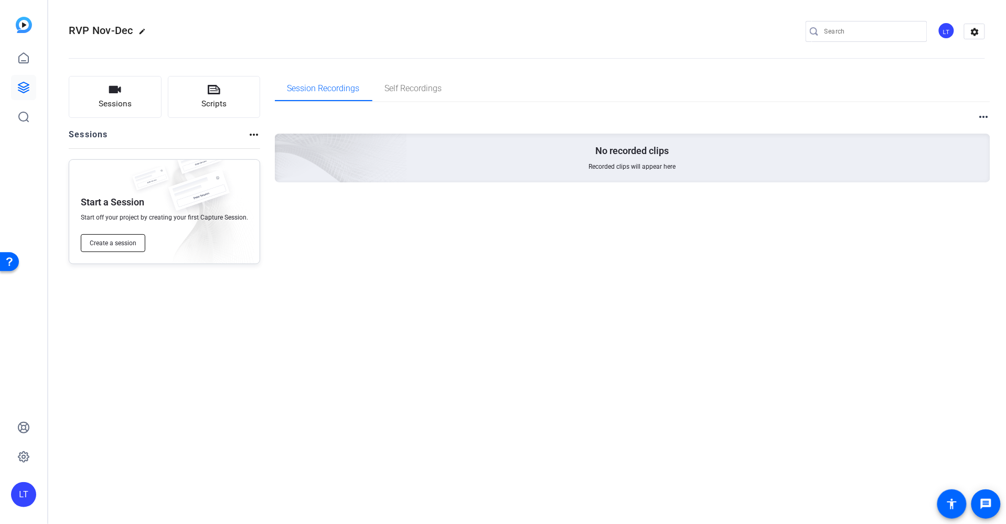
click at [119, 244] on span "Create a session" at bounding box center [113, 243] width 47 height 8
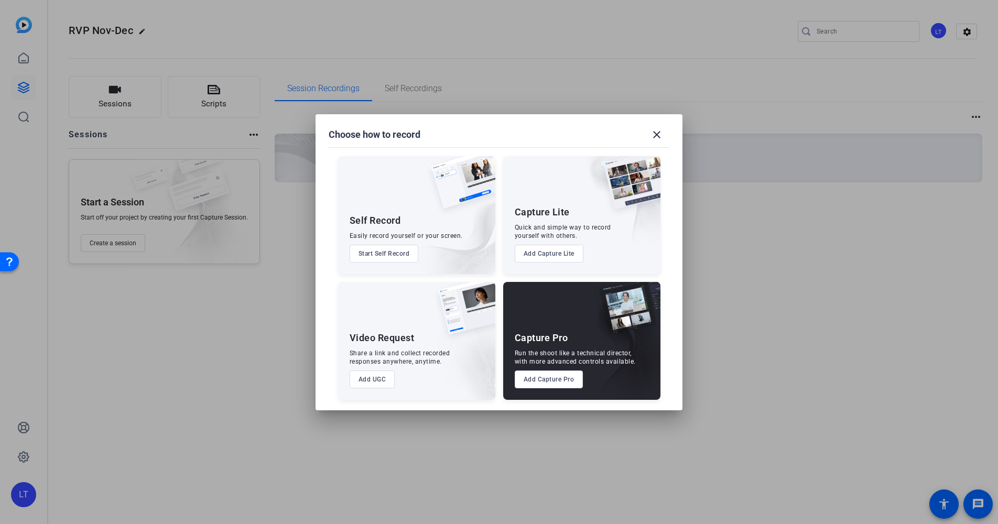
click at [550, 378] on button "Add Capture Pro" at bounding box center [549, 380] width 69 height 18
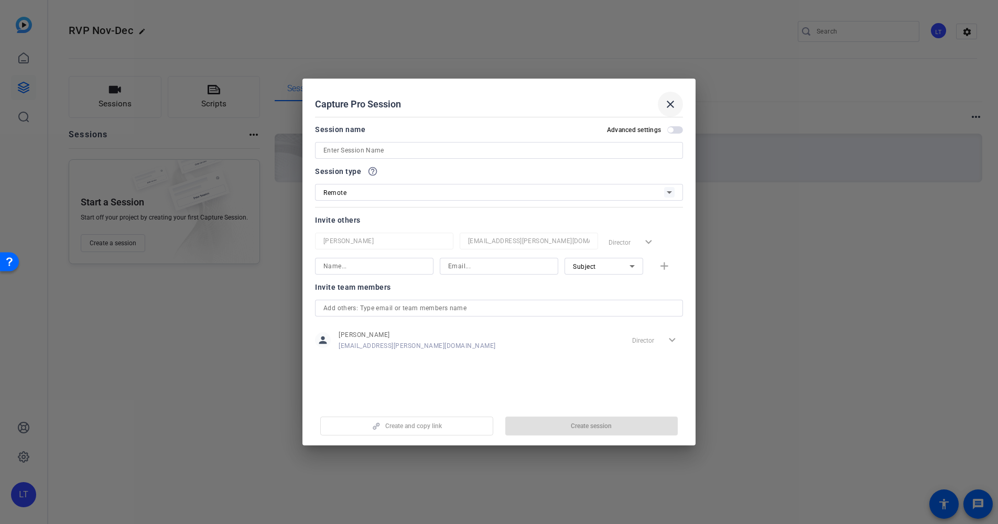
click at [669, 101] on mat-icon "close" at bounding box center [670, 104] width 13 height 13
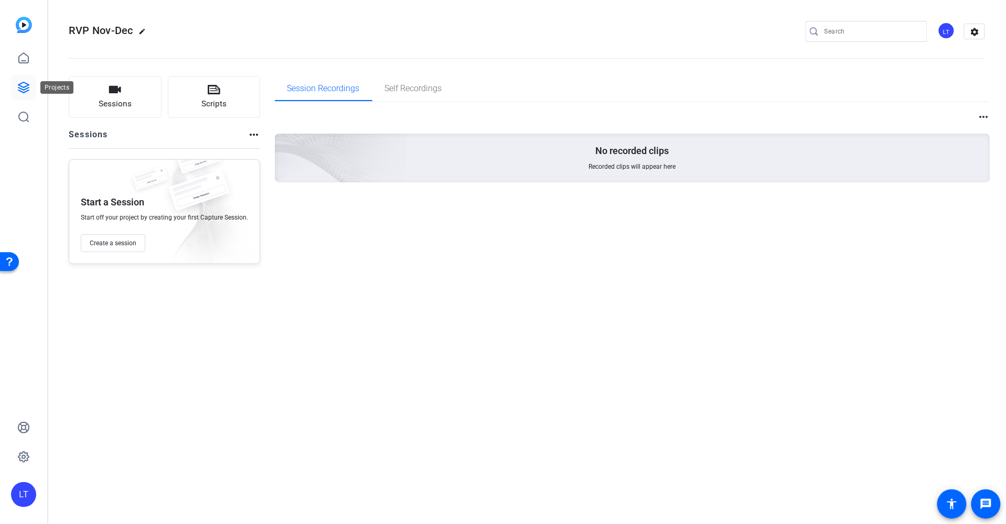
click at [29, 83] on icon at bounding box center [23, 87] width 13 height 13
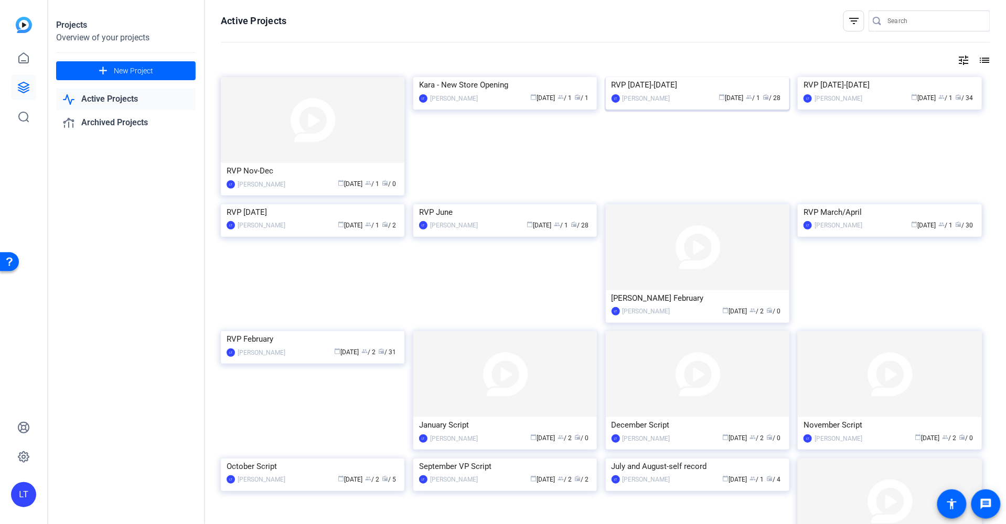
click at [609, 77] on img at bounding box center [698, 77] width 184 height 0
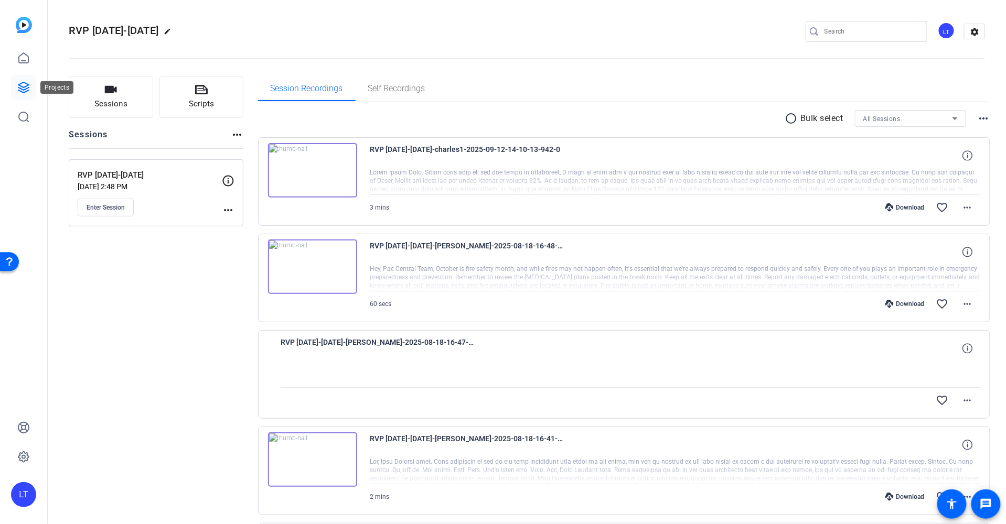
click at [24, 84] on icon at bounding box center [23, 87] width 13 height 13
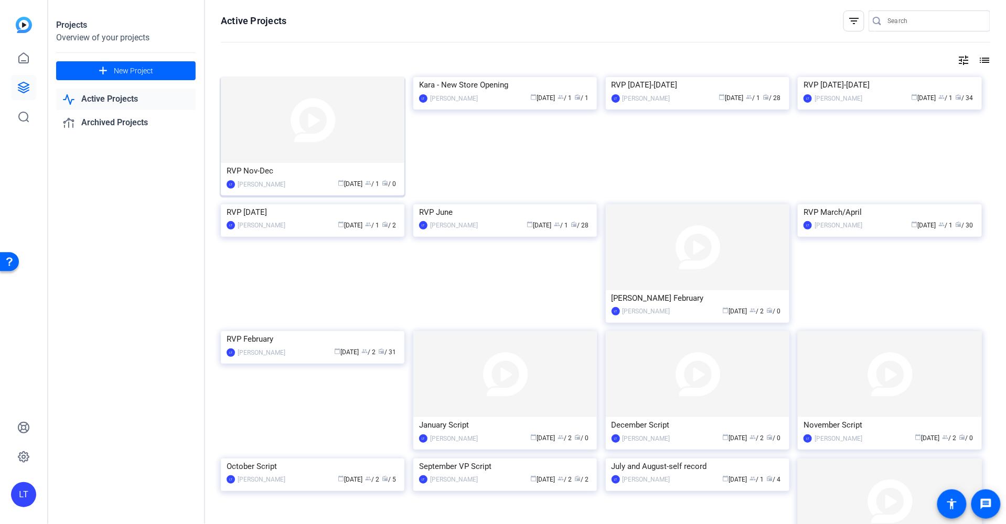
click at [242, 143] on img at bounding box center [313, 120] width 184 height 86
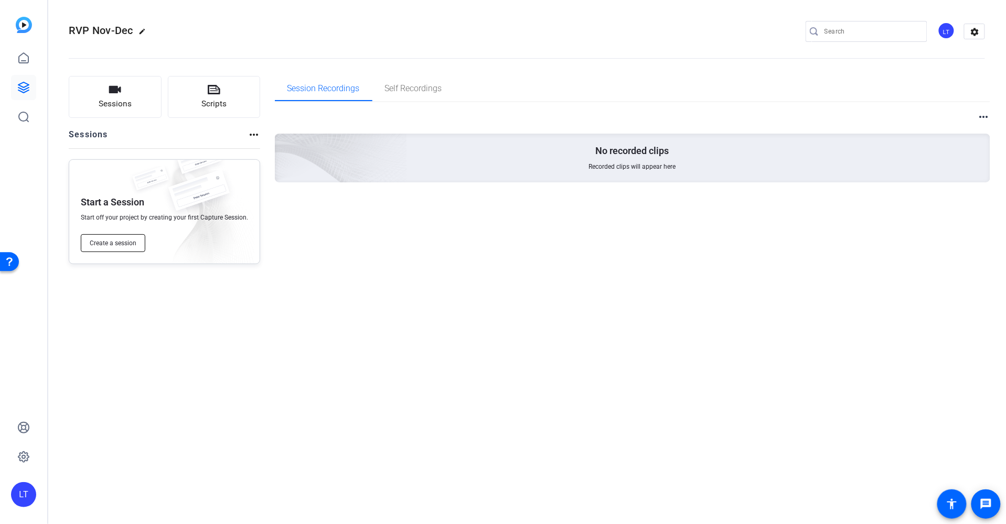
click at [123, 245] on span "Create a session" at bounding box center [113, 243] width 47 height 8
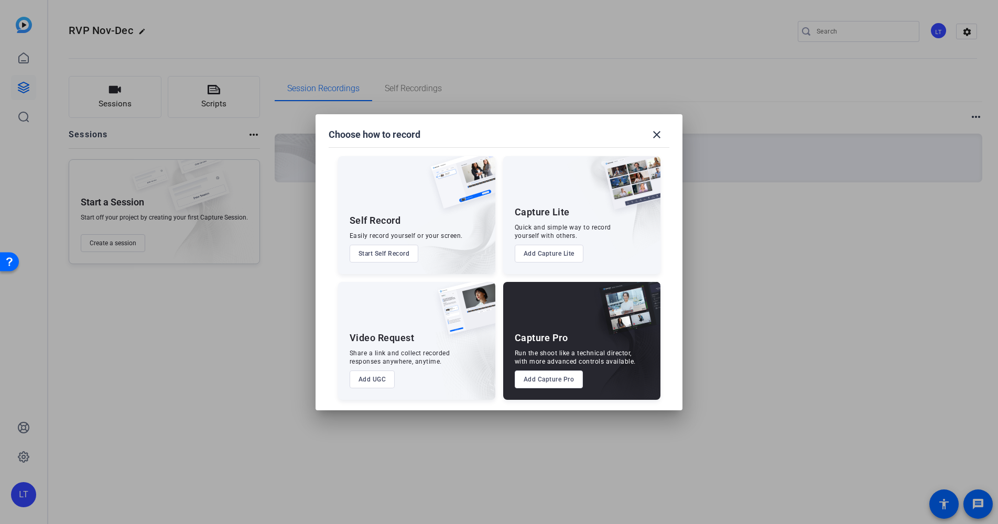
click at [544, 382] on button "Add Capture Pro" at bounding box center [549, 380] width 69 height 18
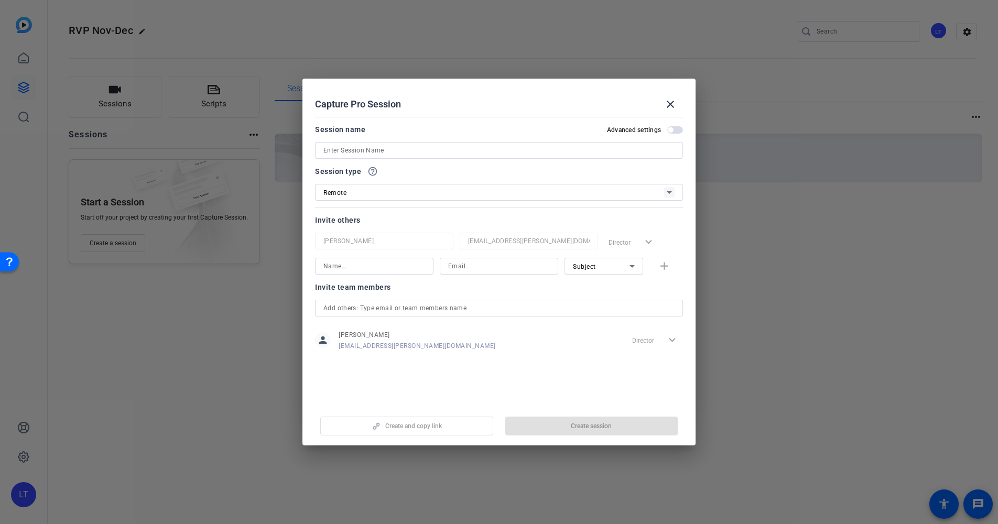
click at [368, 147] on input at bounding box center [499, 150] width 351 height 13
click at [357, 151] on input "REV [DATE]-[DATE]" at bounding box center [499, 150] width 351 height 13
drag, startPoint x: 328, startPoint y: 150, endPoint x: 335, endPoint y: 149, distance: 6.3
click at [335, 149] on input "REV [DATE]-[DATE]" at bounding box center [499, 150] width 351 height 13
click at [422, 151] on input "RVP [DATE]-[DATE]" at bounding box center [499, 150] width 351 height 13
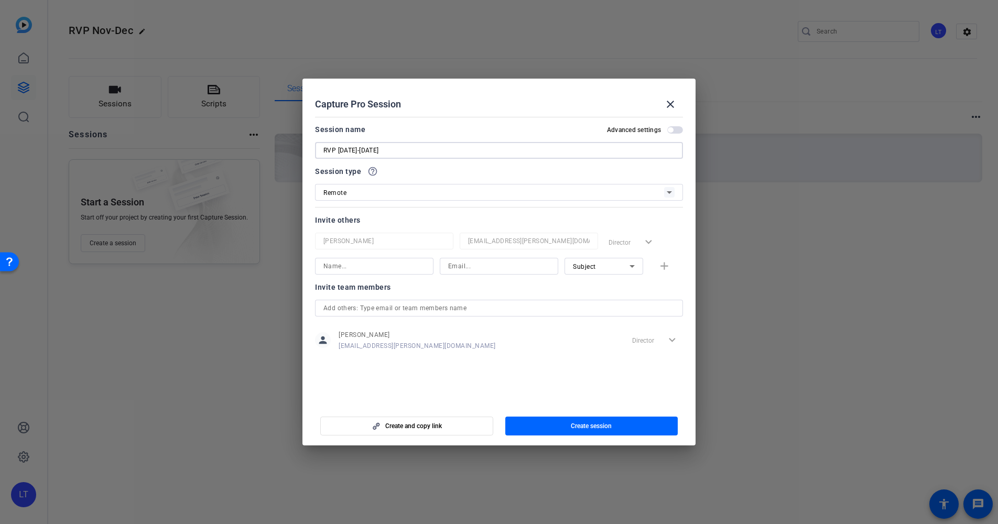
type input "RVP [DATE]-[DATE]"
click at [428, 195] on div "Remote" at bounding box center [494, 192] width 341 height 13
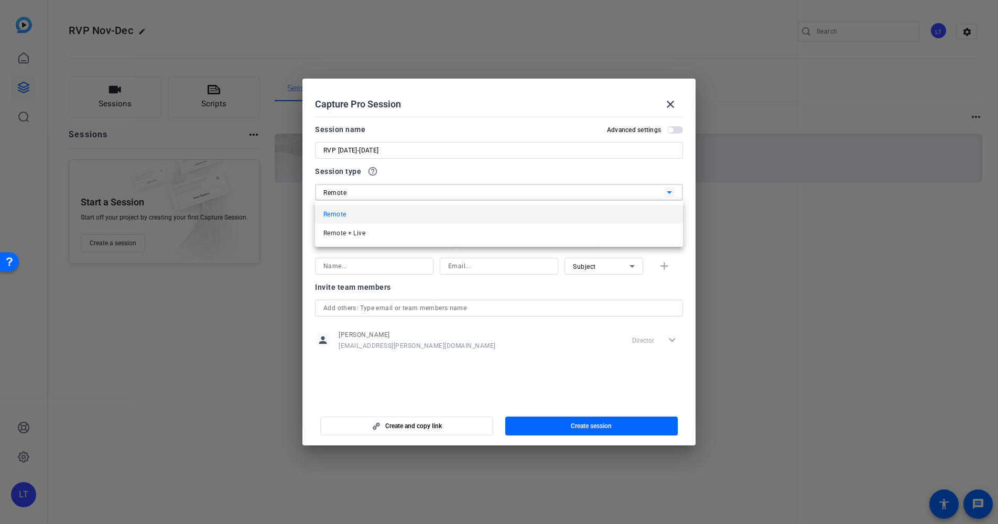
click at [439, 168] on div at bounding box center [499, 262] width 998 height 524
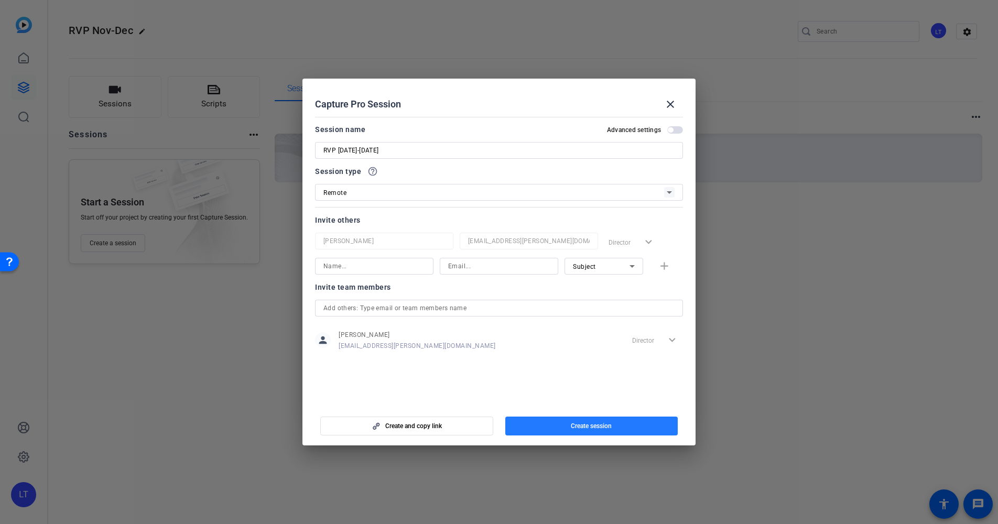
click at [609, 421] on span "button" at bounding box center [592, 426] width 173 height 25
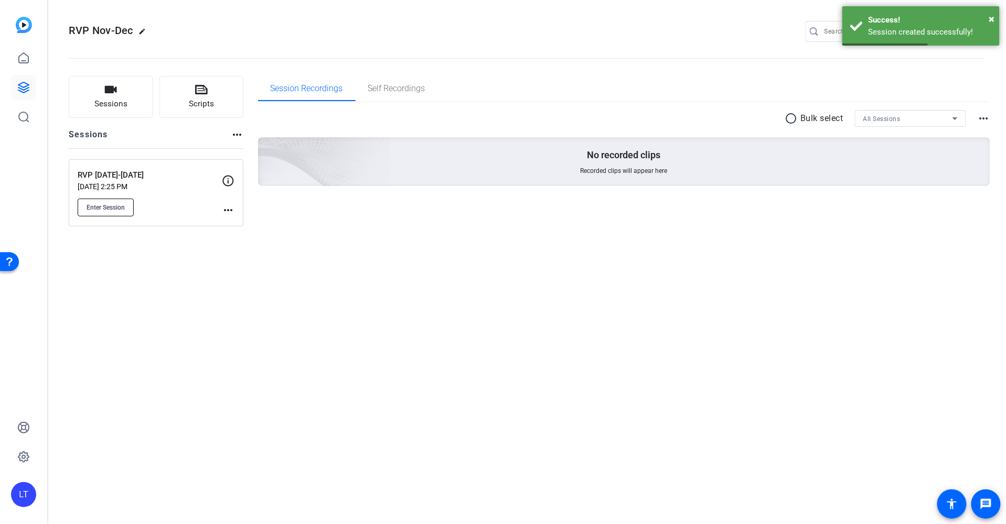
click at [104, 207] on span "Enter Session" at bounding box center [106, 207] width 38 height 8
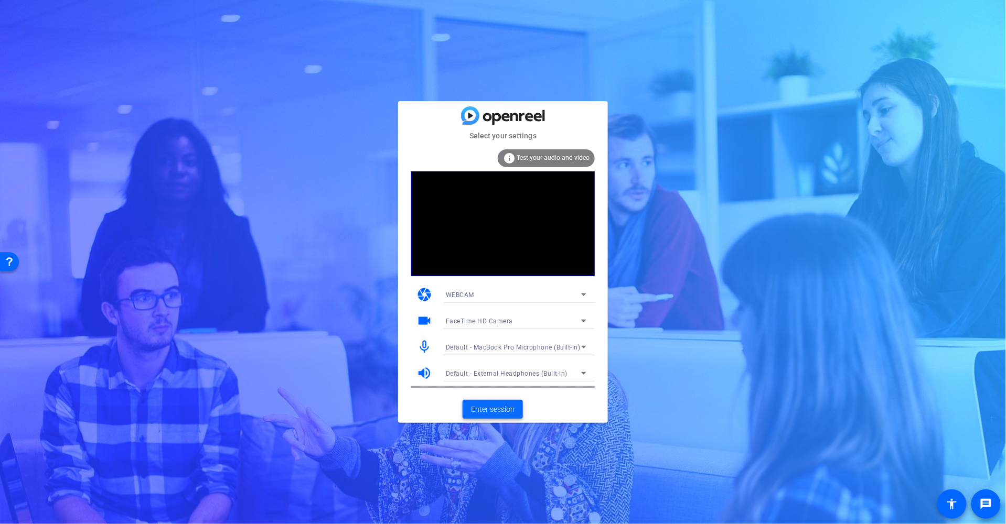
click at [502, 407] on span "Enter session" at bounding box center [493, 409] width 44 height 11
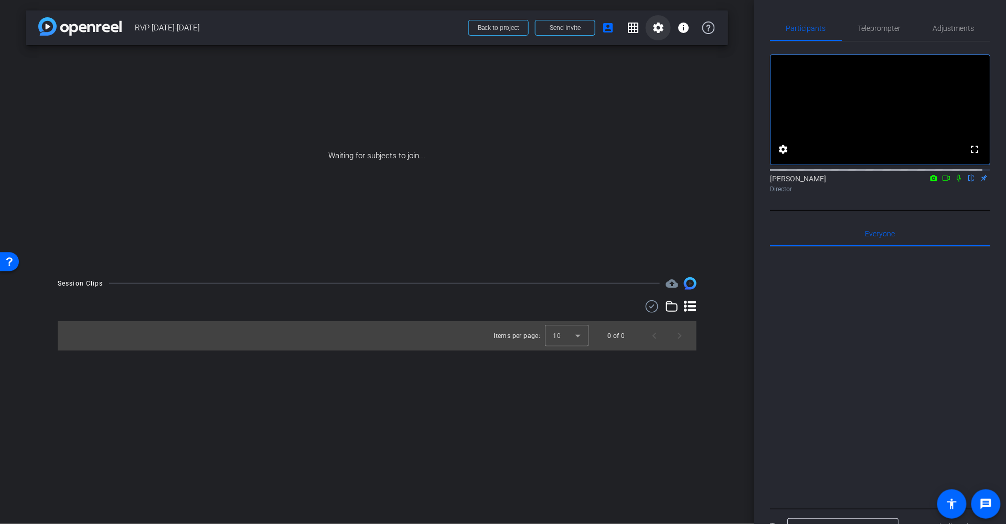
click at [657, 28] on mat-icon "settings" at bounding box center [658, 27] width 13 height 13
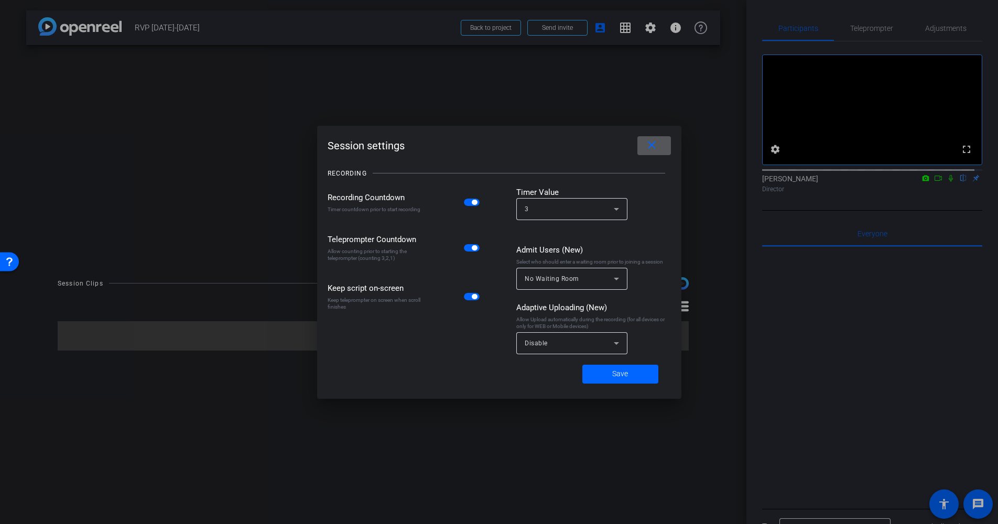
click at [652, 146] on mat-icon "close" at bounding box center [652, 145] width 13 height 13
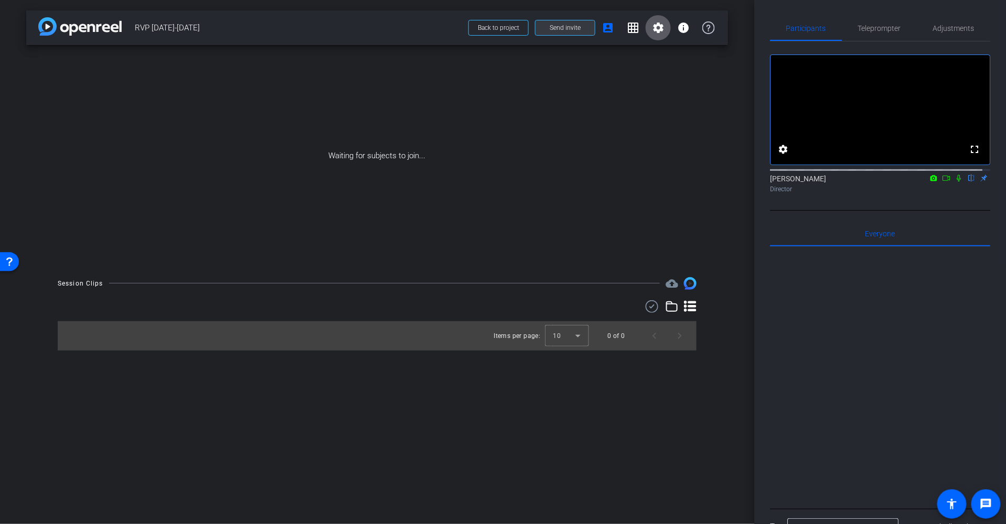
click at [560, 26] on span "Send invite" at bounding box center [565, 28] width 31 height 8
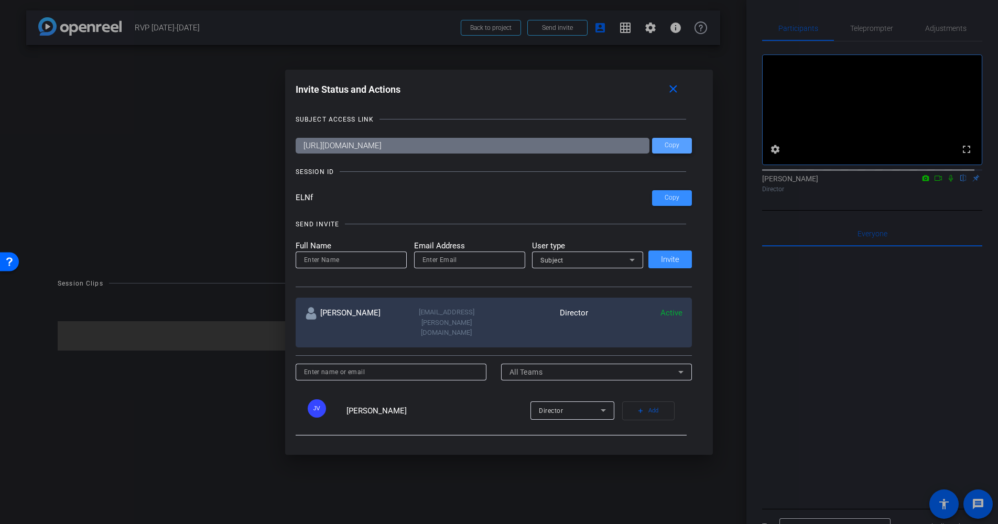
click at [668, 142] on span "Copy" at bounding box center [672, 146] width 15 height 8
click at [671, 197] on span "Copy" at bounding box center [672, 198] width 15 height 8
click at [676, 86] on mat-icon "close" at bounding box center [673, 89] width 13 height 13
